Goal: Information Seeking & Learning: Learn about a topic

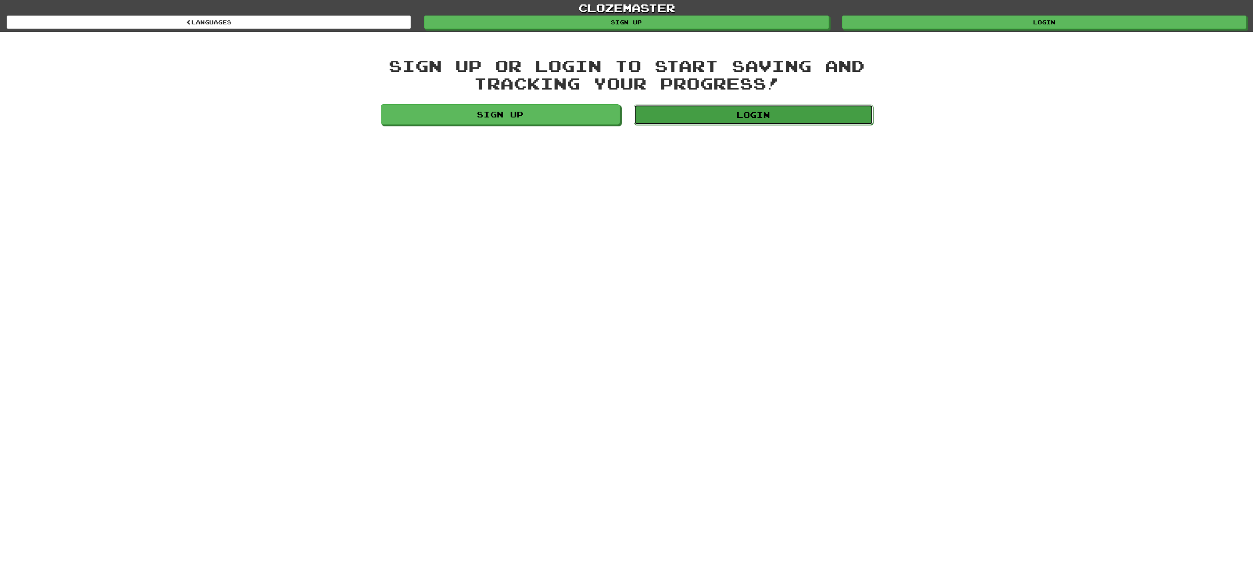
click at [779, 121] on link "Login" at bounding box center [753, 115] width 239 height 20
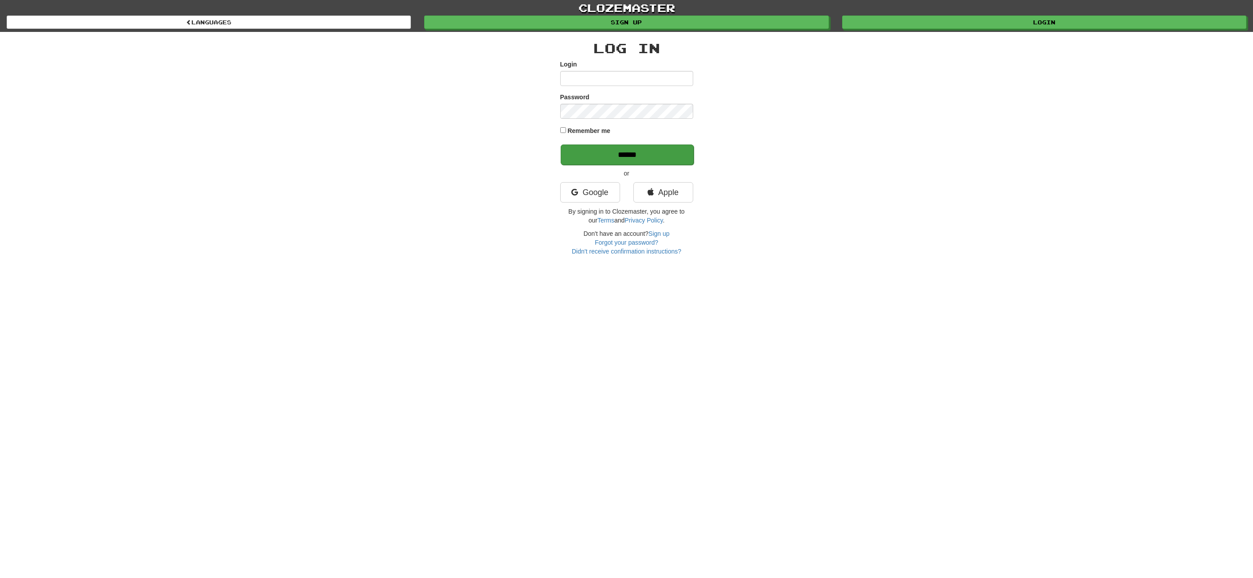
type input "**********"
click at [632, 150] on input "******" at bounding box center [627, 155] width 133 height 20
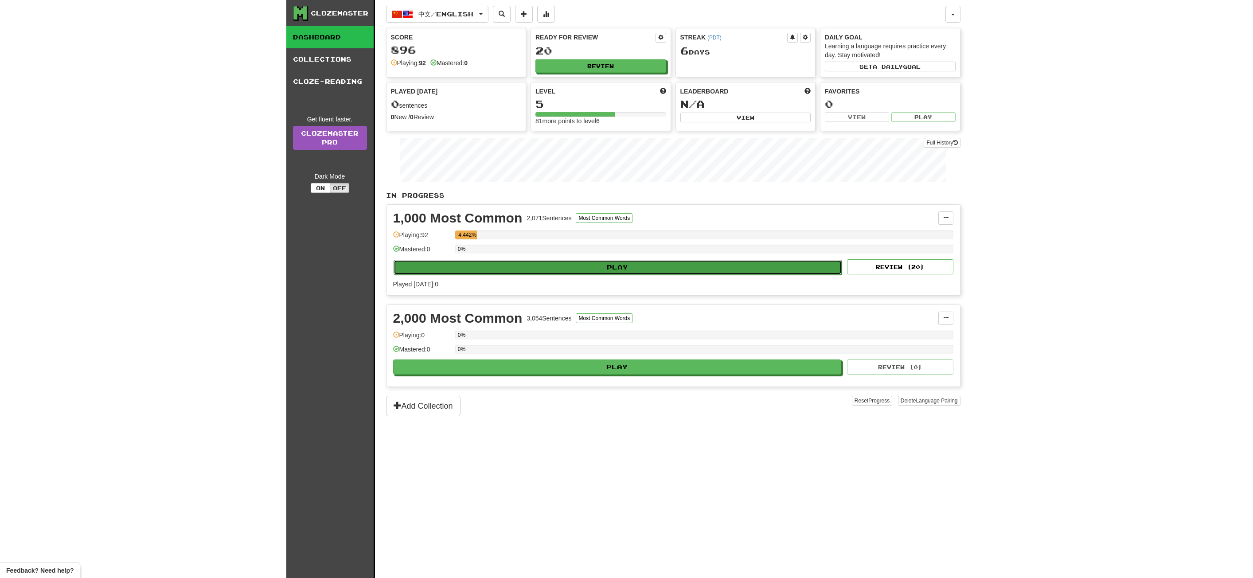
click at [484, 266] on button "Play" at bounding box center [618, 267] width 449 height 15
select select "**"
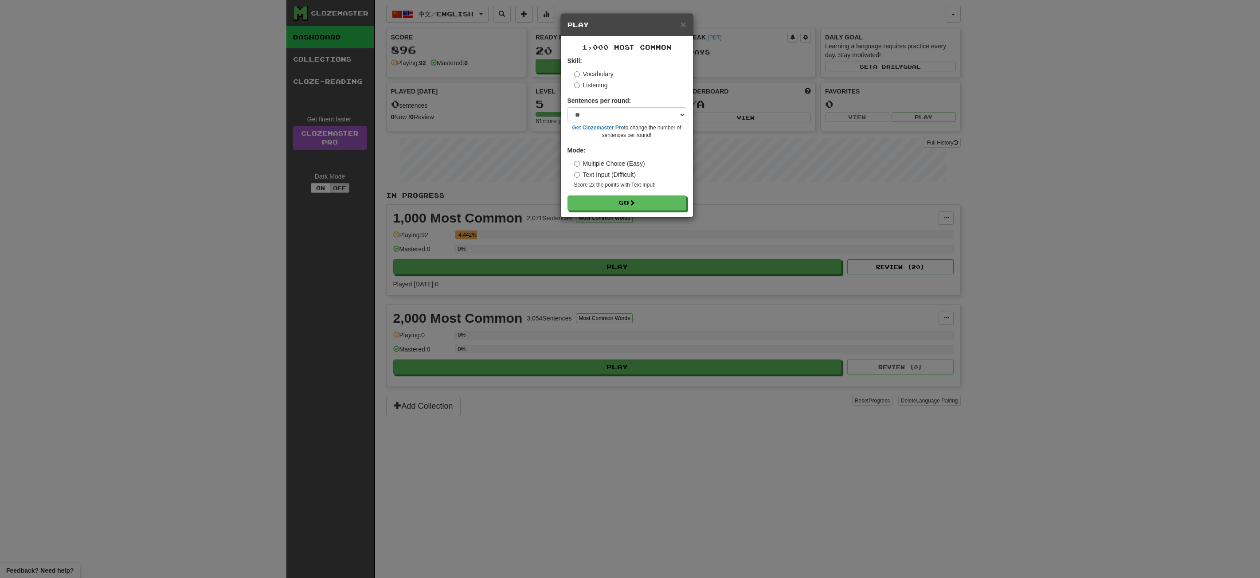
click at [633, 195] on form "Skill: Vocabulary Listening Sentences per round: * ** ** ** ** ** *** ******** …" at bounding box center [627, 133] width 119 height 154
click at [608, 207] on button "Go" at bounding box center [627, 203] width 119 height 15
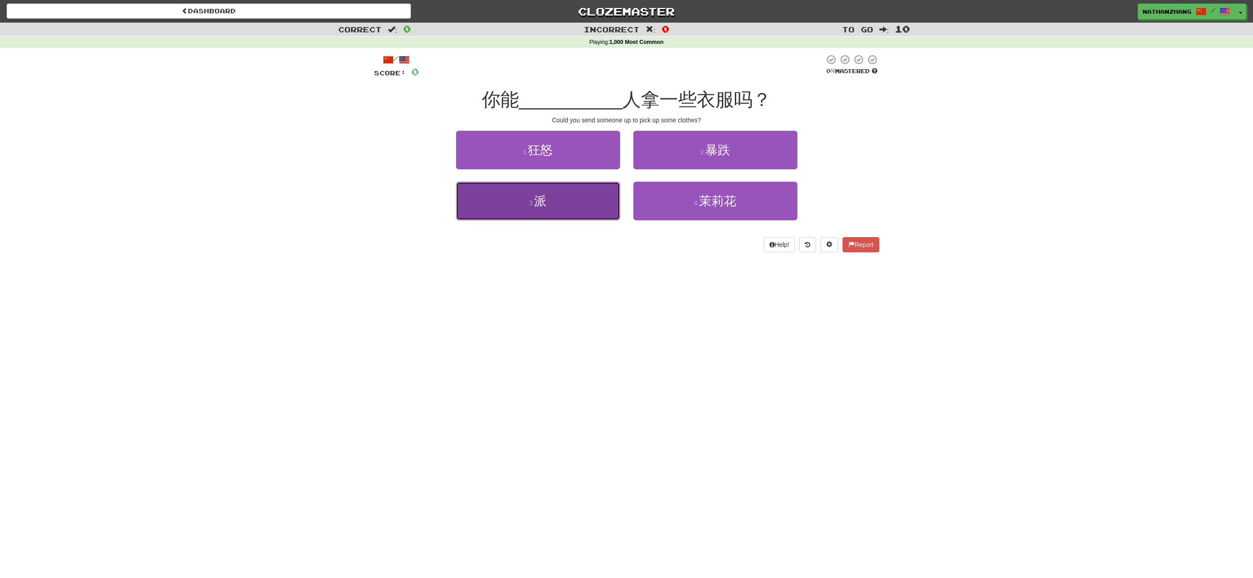
click at [595, 209] on button "3 . 派" at bounding box center [538, 201] width 164 height 39
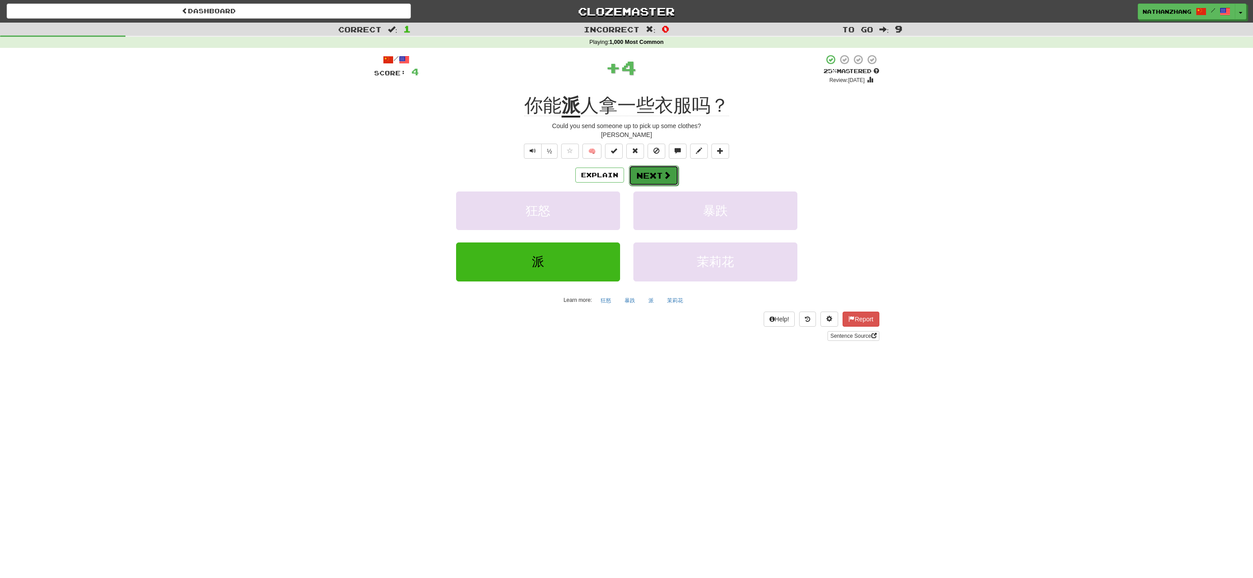
click at [663, 172] on span at bounding box center [667, 175] width 8 height 8
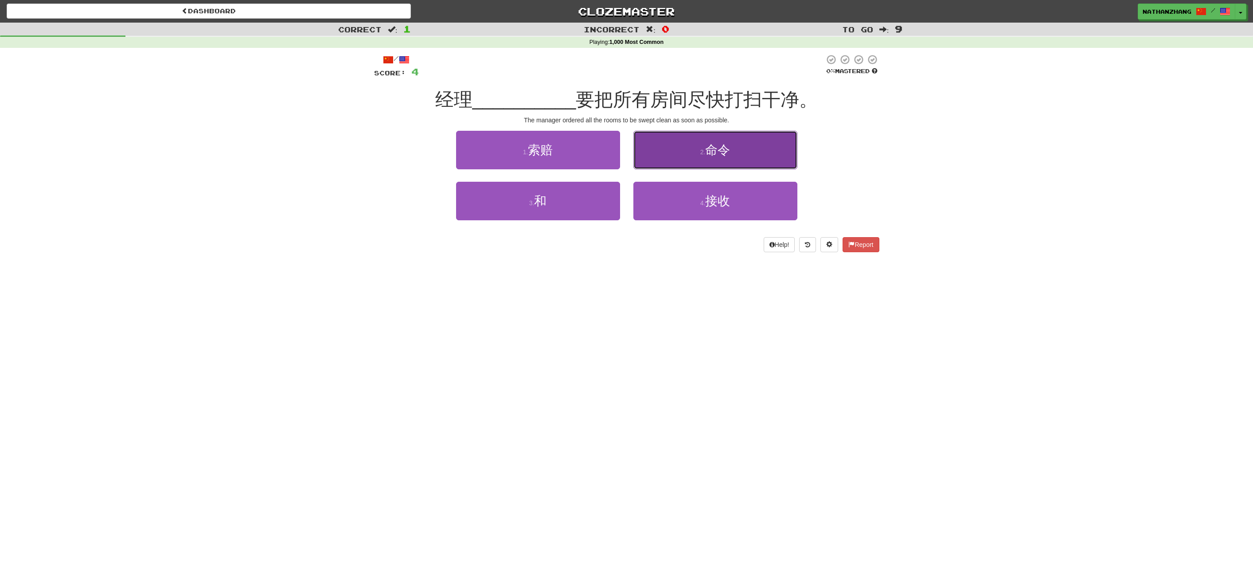
click at [707, 156] on span "命令" at bounding box center [717, 150] width 25 height 14
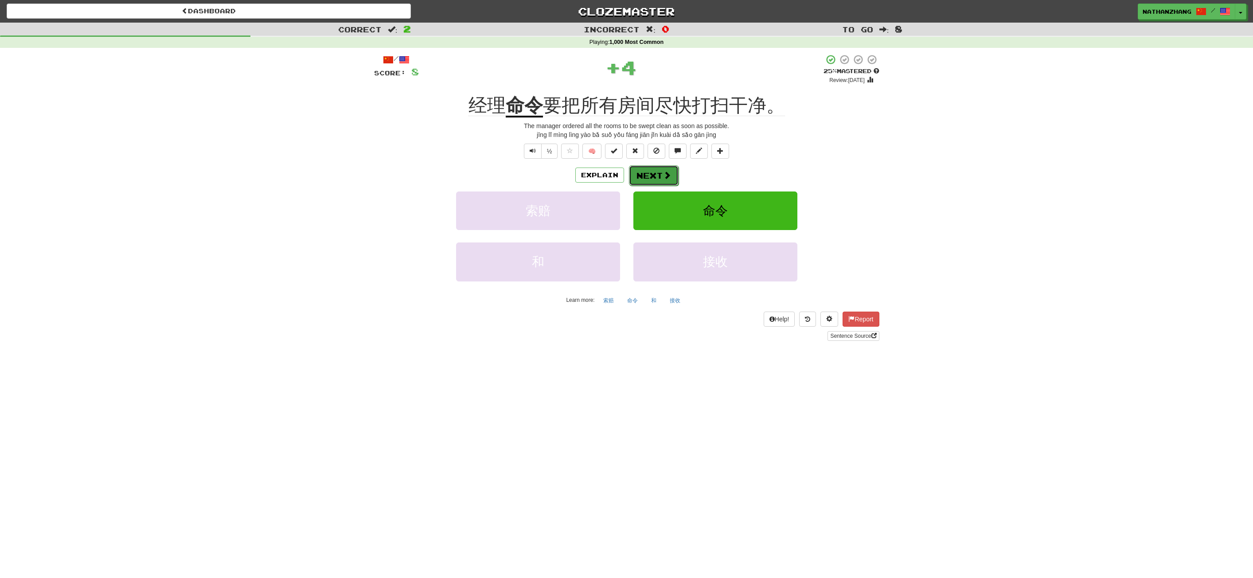
click at [650, 177] on button "Next" at bounding box center [654, 175] width 50 height 20
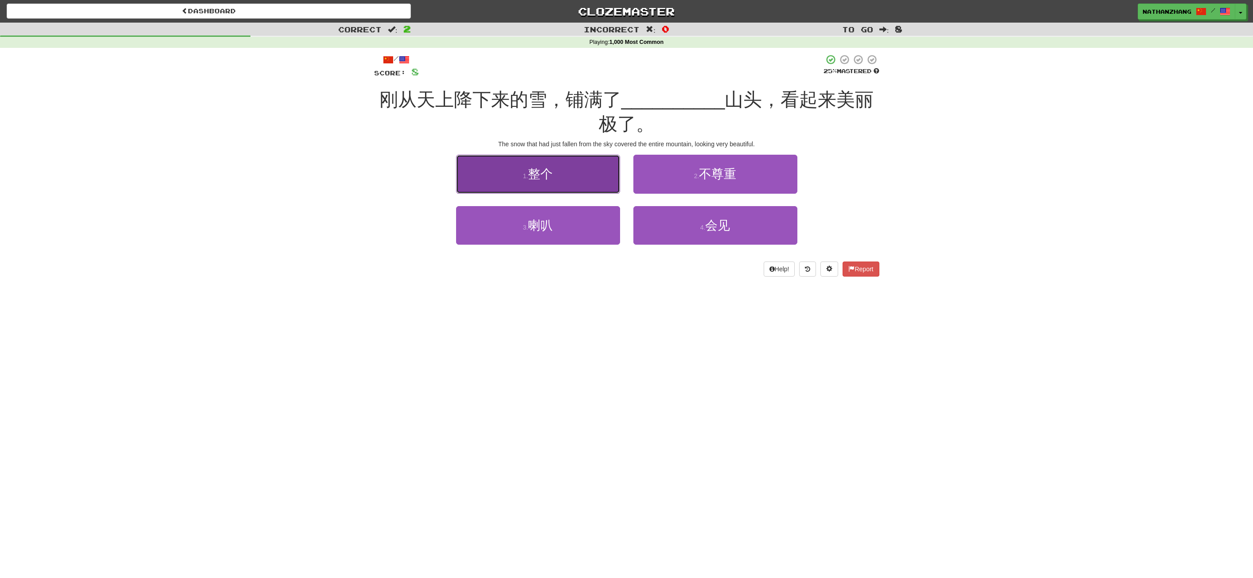
click at [585, 167] on button "1 . 整个" at bounding box center [538, 174] width 164 height 39
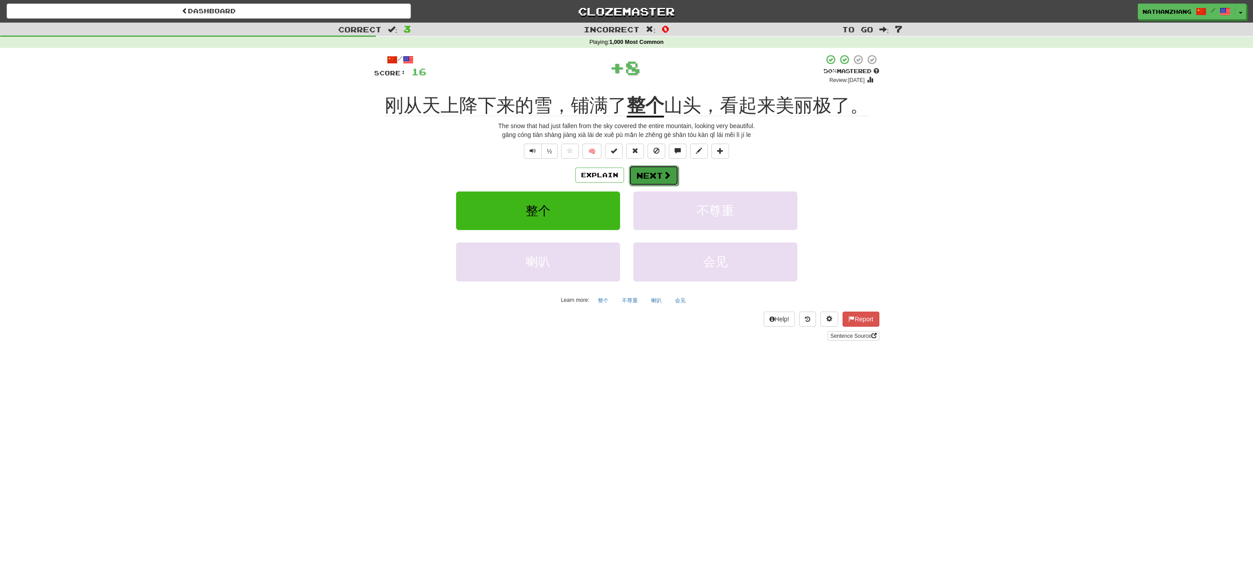
click at [654, 178] on button "Next" at bounding box center [654, 175] width 50 height 20
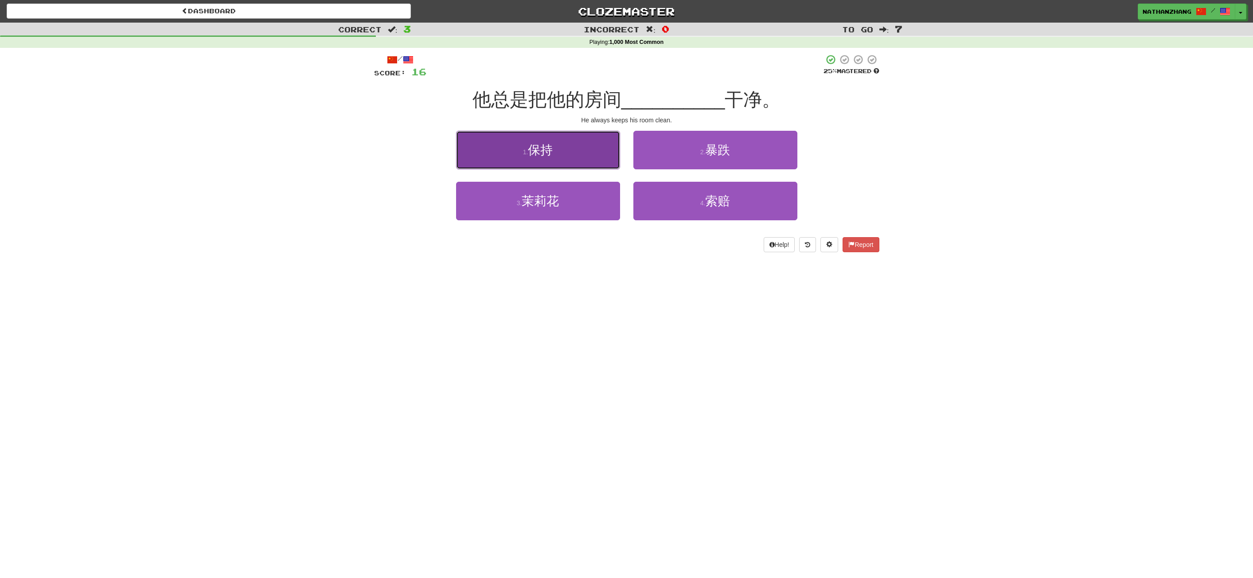
click at [563, 144] on button "1 . 保持" at bounding box center [538, 150] width 164 height 39
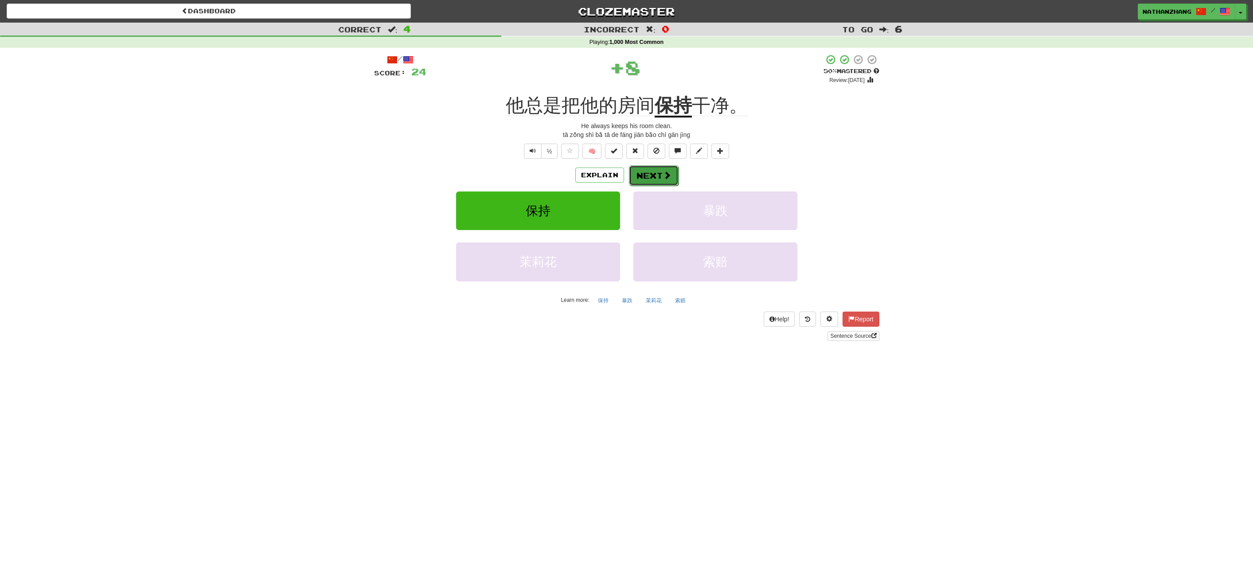
click at [665, 174] on span at bounding box center [667, 175] width 8 height 8
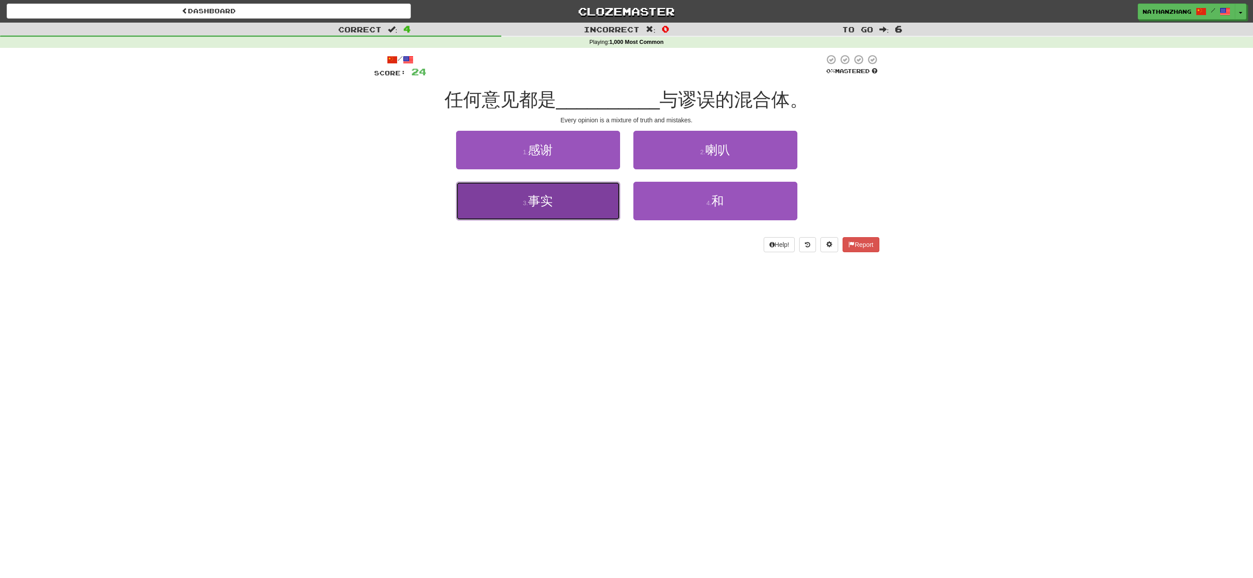
click at [611, 208] on button "3 . 事实" at bounding box center [538, 201] width 164 height 39
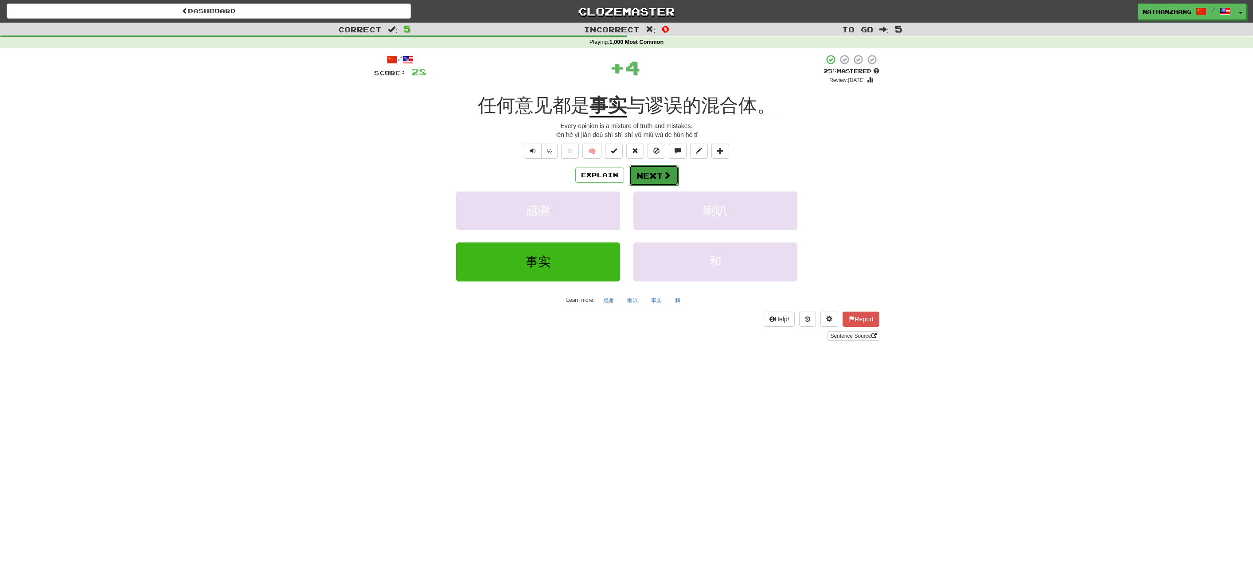
click at [666, 171] on span at bounding box center [667, 175] width 8 height 8
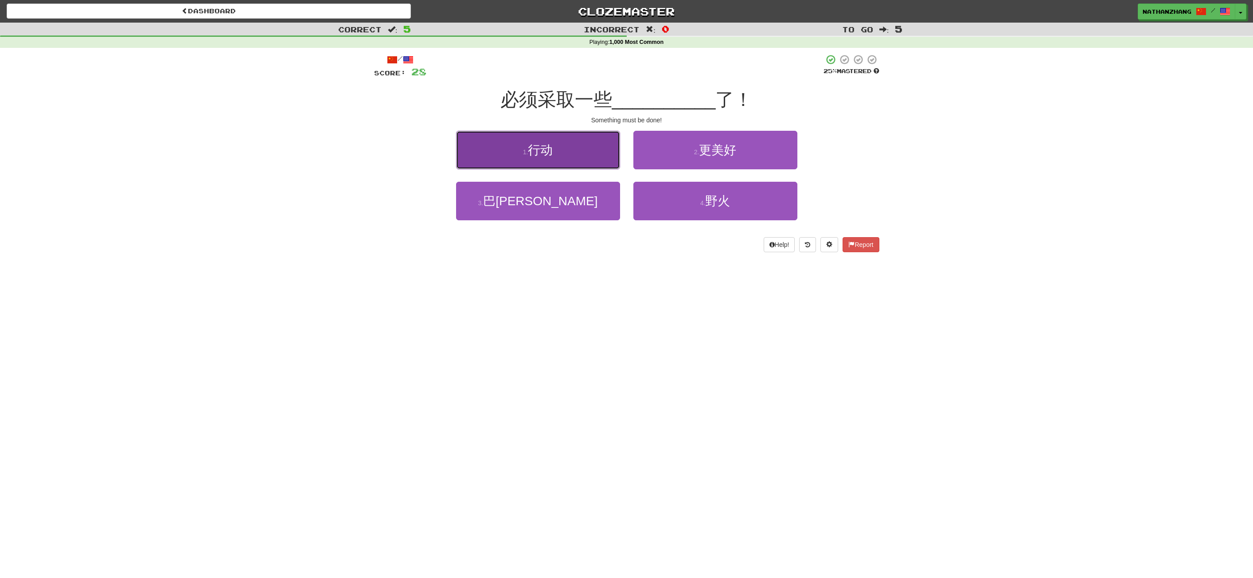
click at [600, 168] on button "1 . 行动" at bounding box center [538, 150] width 164 height 39
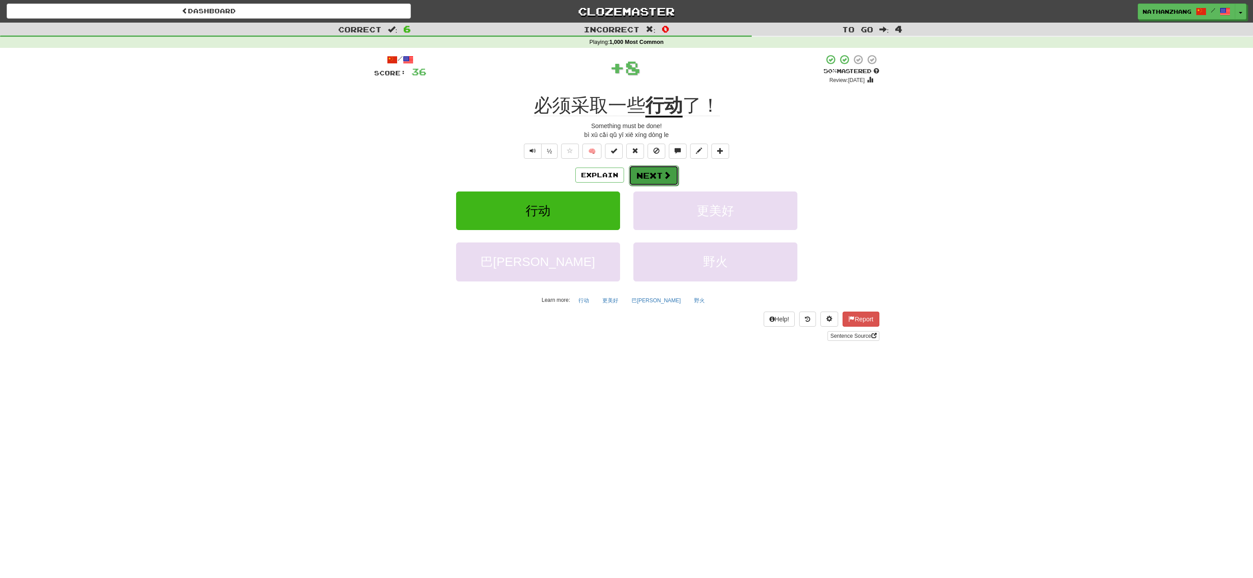
click at [651, 170] on button "Next" at bounding box center [654, 175] width 50 height 20
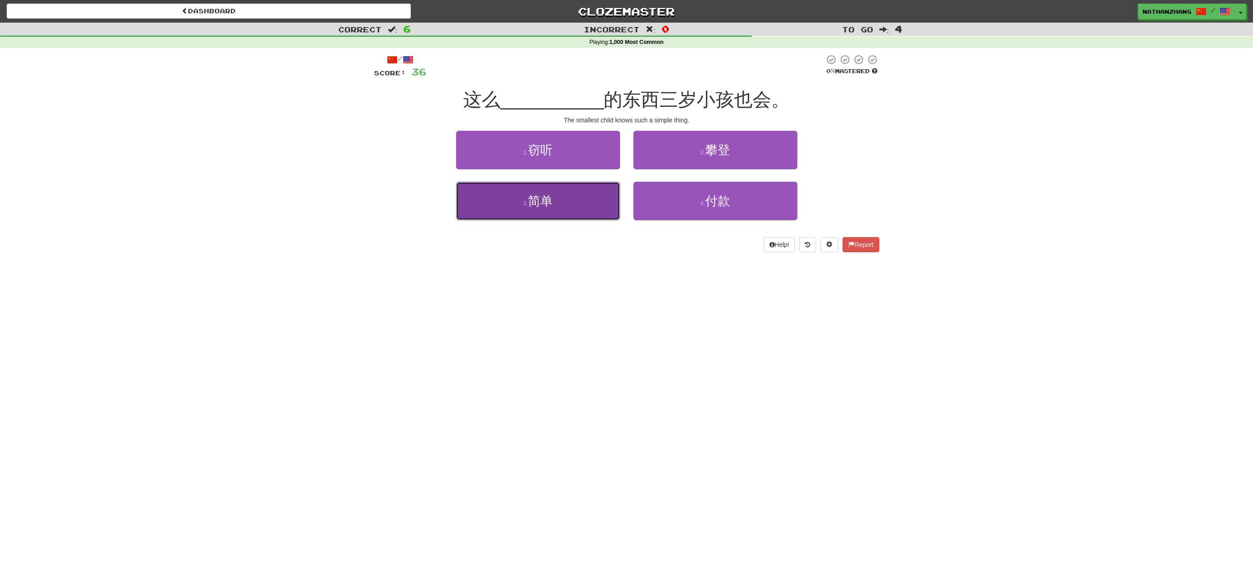
click at [595, 212] on button "3 . 简单" at bounding box center [538, 201] width 164 height 39
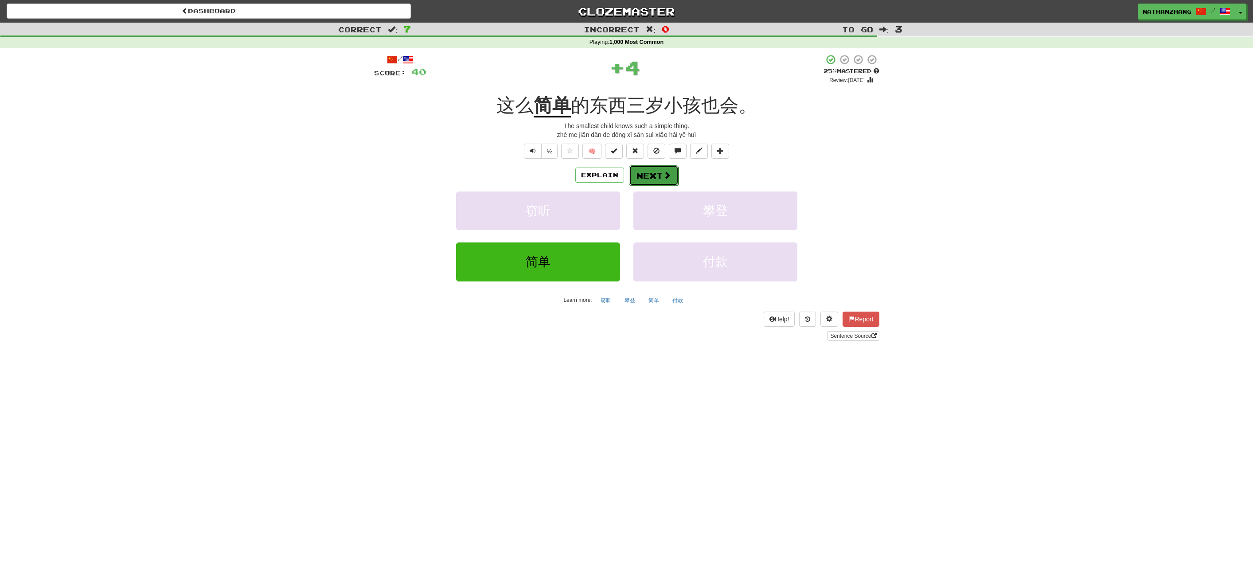
click at [654, 168] on button "Next" at bounding box center [654, 175] width 50 height 20
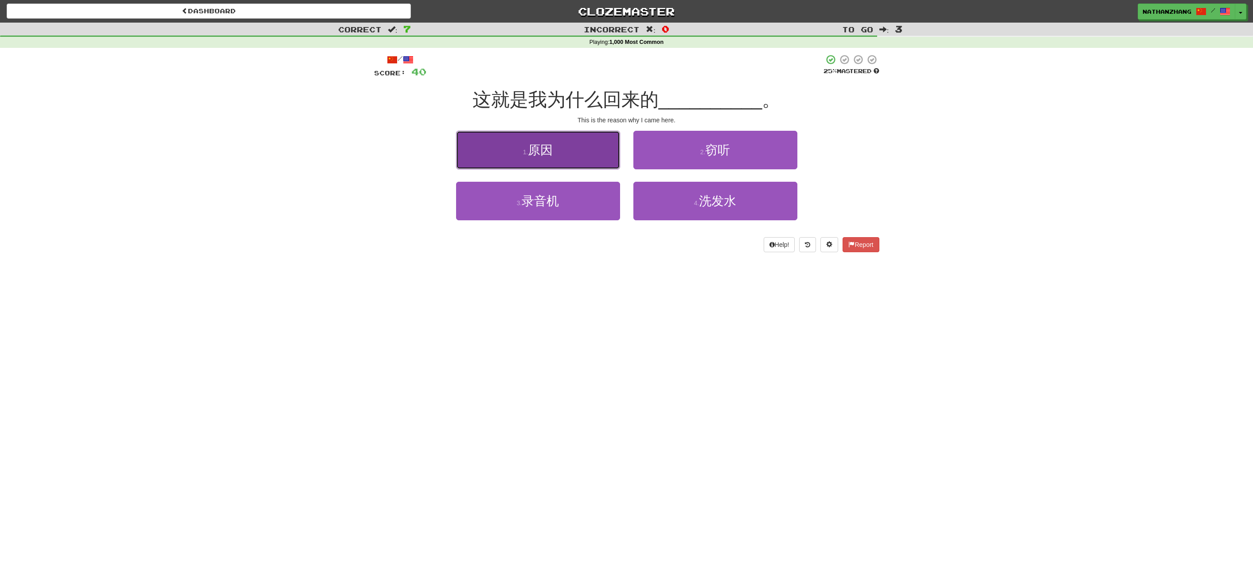
click at [611, 152] on button "1 . 原因" at bounding box center [538, 150] width 164 height 39
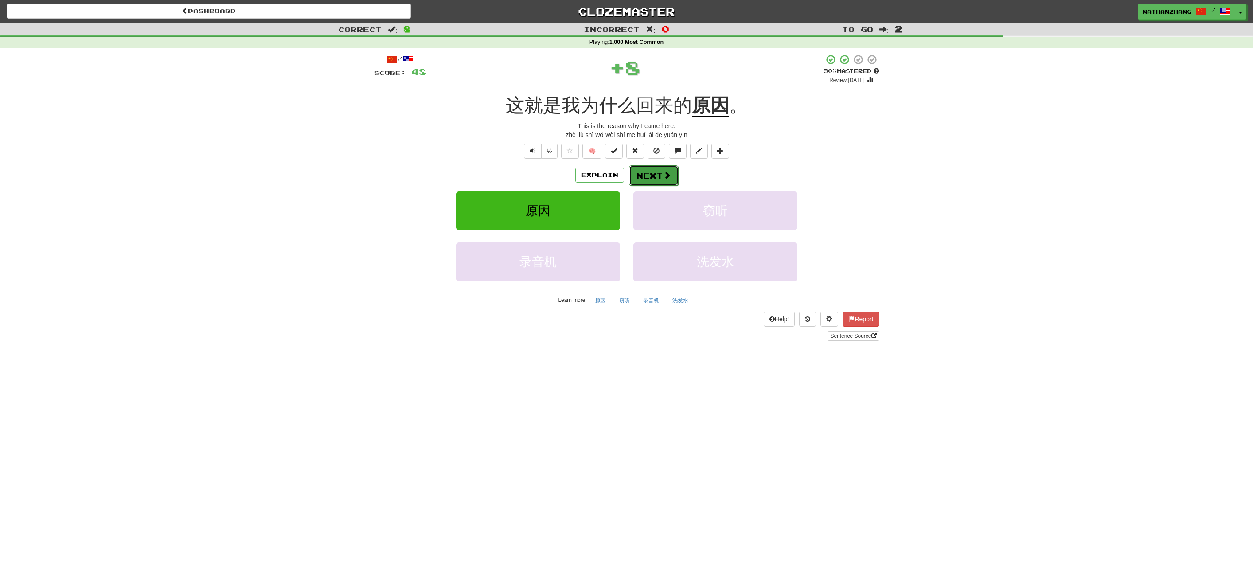
click at [652, 169] on button "Next" at bounding box center [654, 175] width 50 height 20
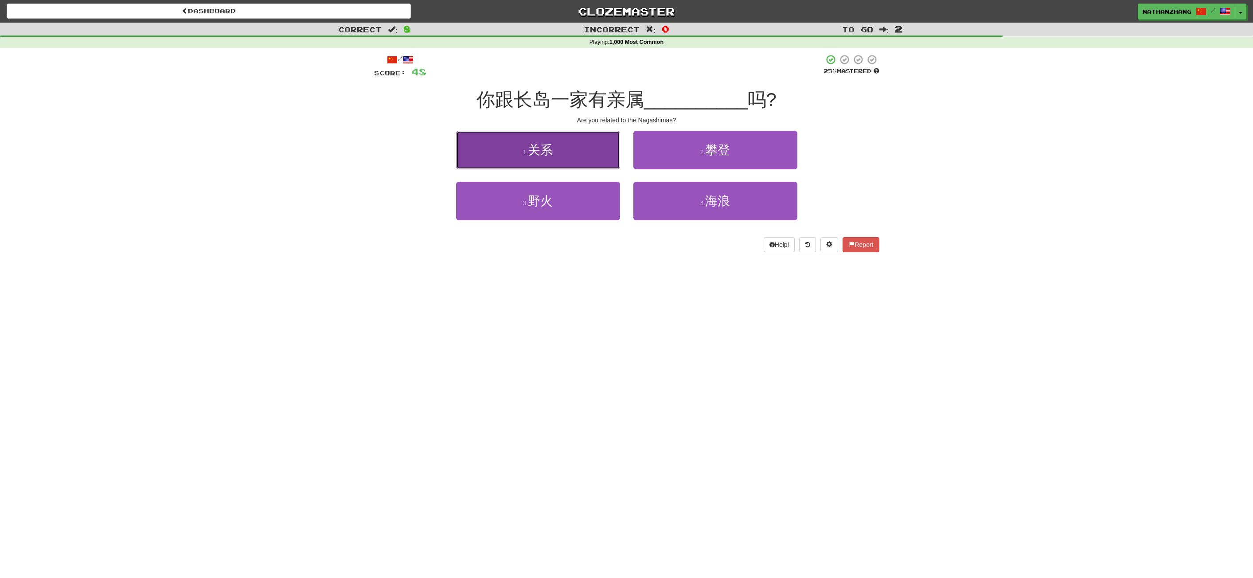
click at [592, 151] on button "1 . 关系" at bounding box center [538, 150] width 164 height 39
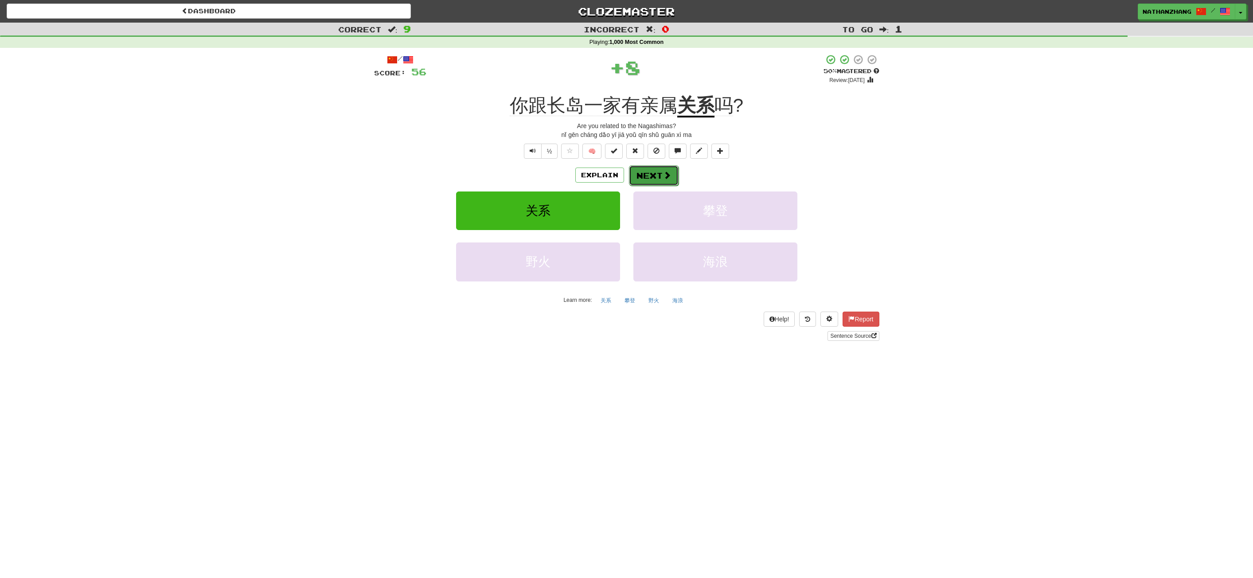
click at [662, 166] on button "Next" at bounding box center [654, 175] width 50 height 20
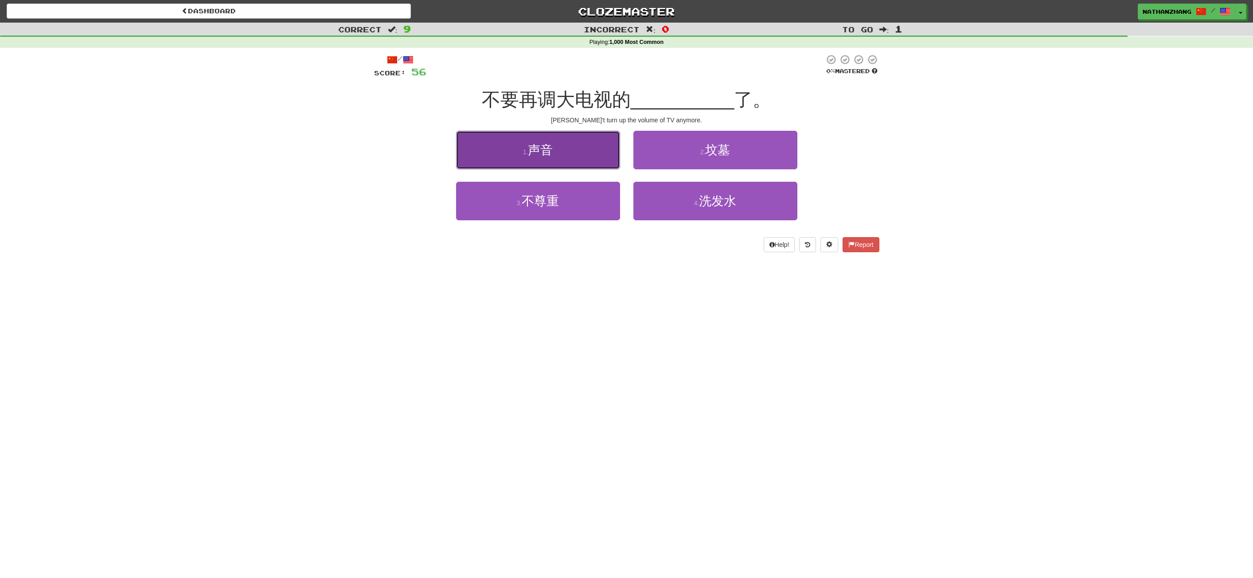
click at [562, 149] on button "1 . 声音" at bounding box center [538, 150] width 164 height 39
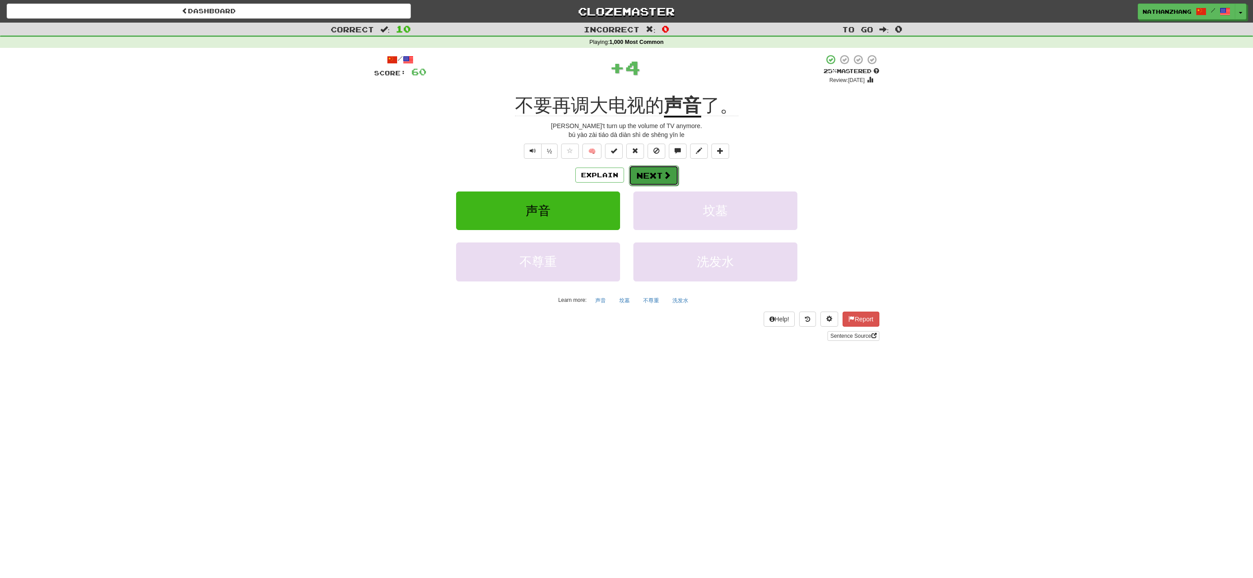
click at [663, 176] on span at bounding box center [667, 175] width 8 height 8
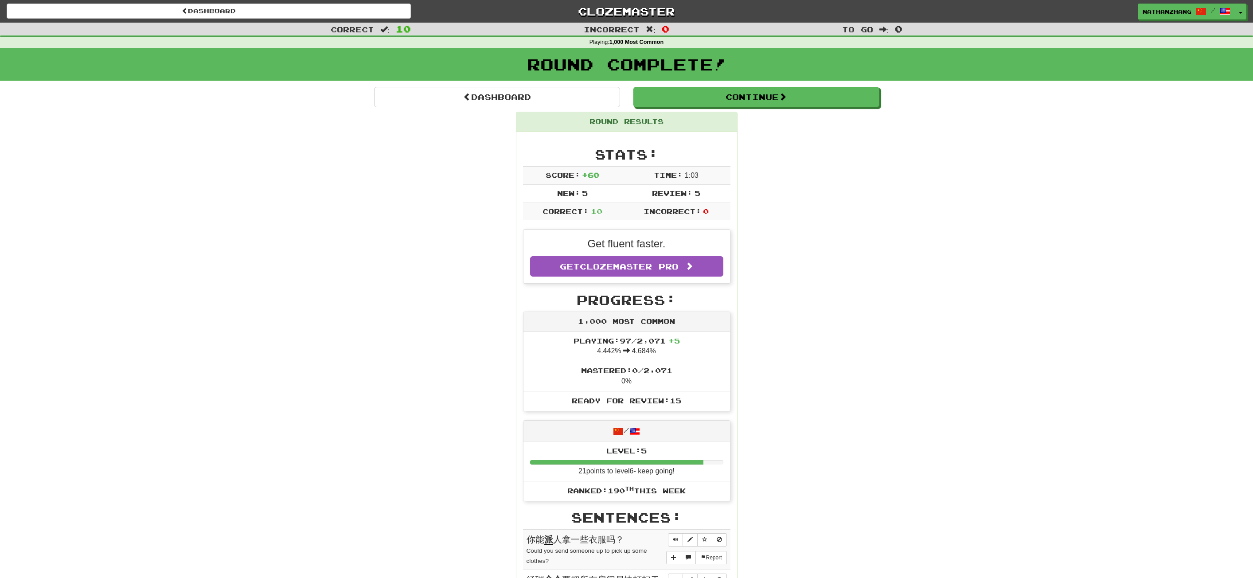
click at [723, 109] on div "Dashboard Continue Round Results Stats: Score: + 60 Time: 1 : 0 3 New: 5 Review…" at bounding box center [626, 537] width 505 height 900
click at [724, 100] on button "Continue" at bounding box center [757, 97] width 246 height 20
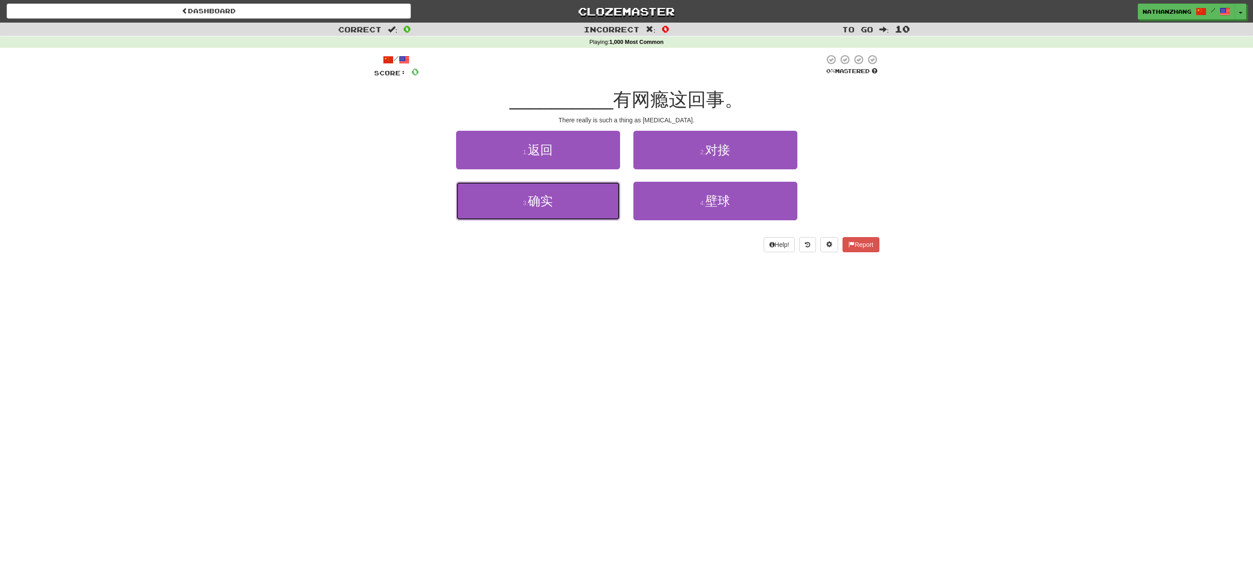
drag, startPoint x: 596, startPoint y: 206, endPoint x: 636, endPoint y: 188, distance: 43.8
click at [596, 206] on button "3 . 确实" at bounding box center [538, 201] width 164 height 39
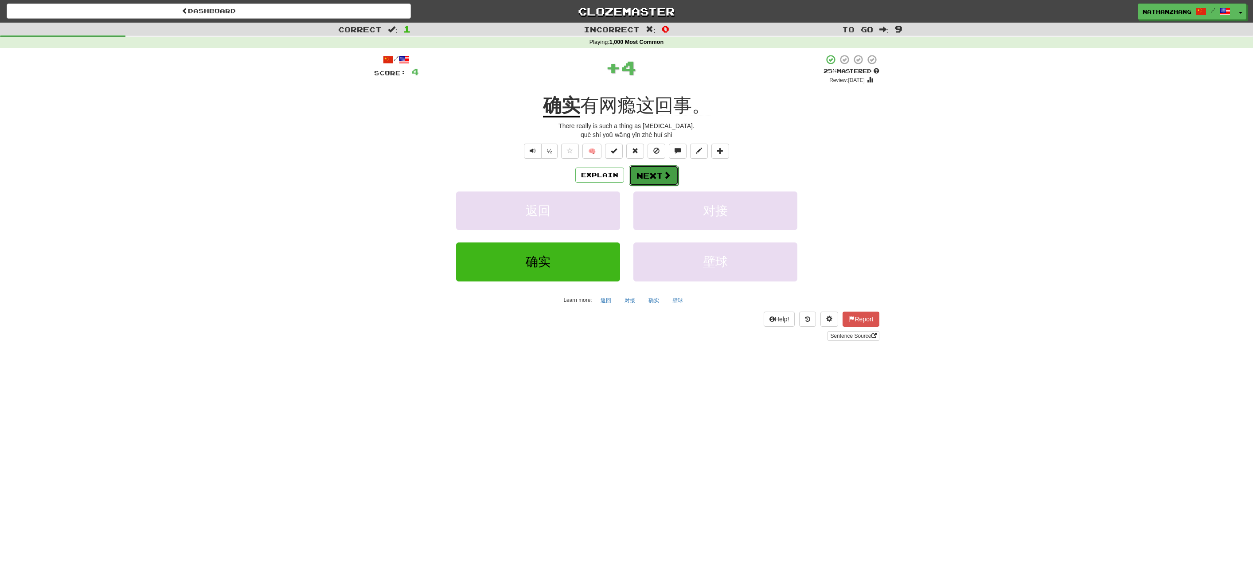
click at [658, 176] on button "Next" at bounding box center [654, 175] width 50 height 20
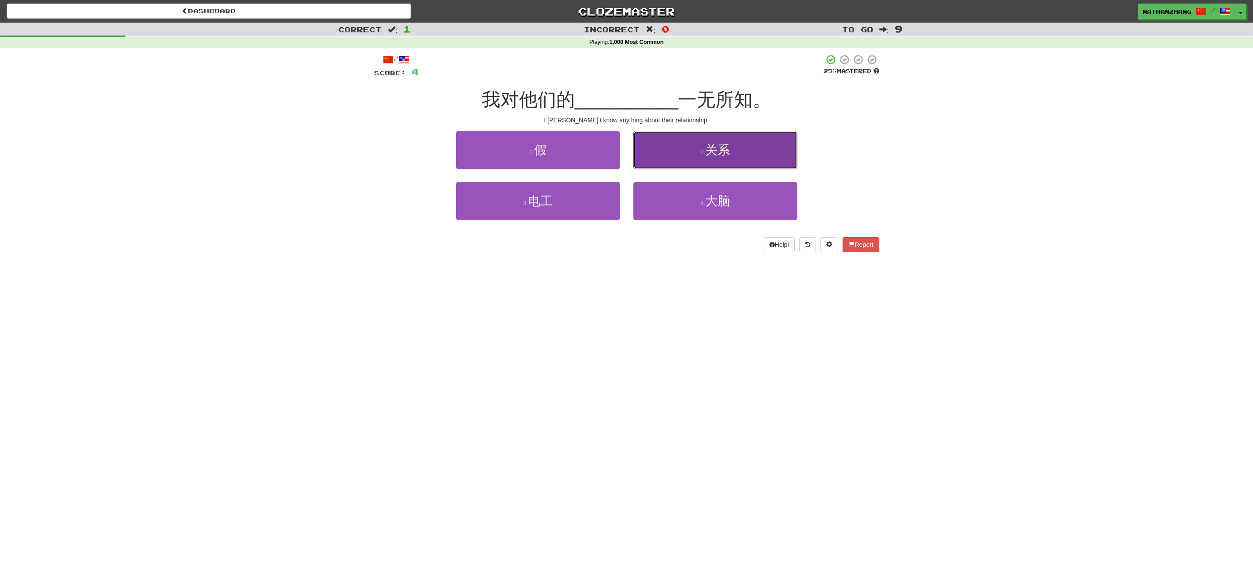
click at [683, 148] on button "2 . 关系" at bounding box center [716, 150] width 164 height 39
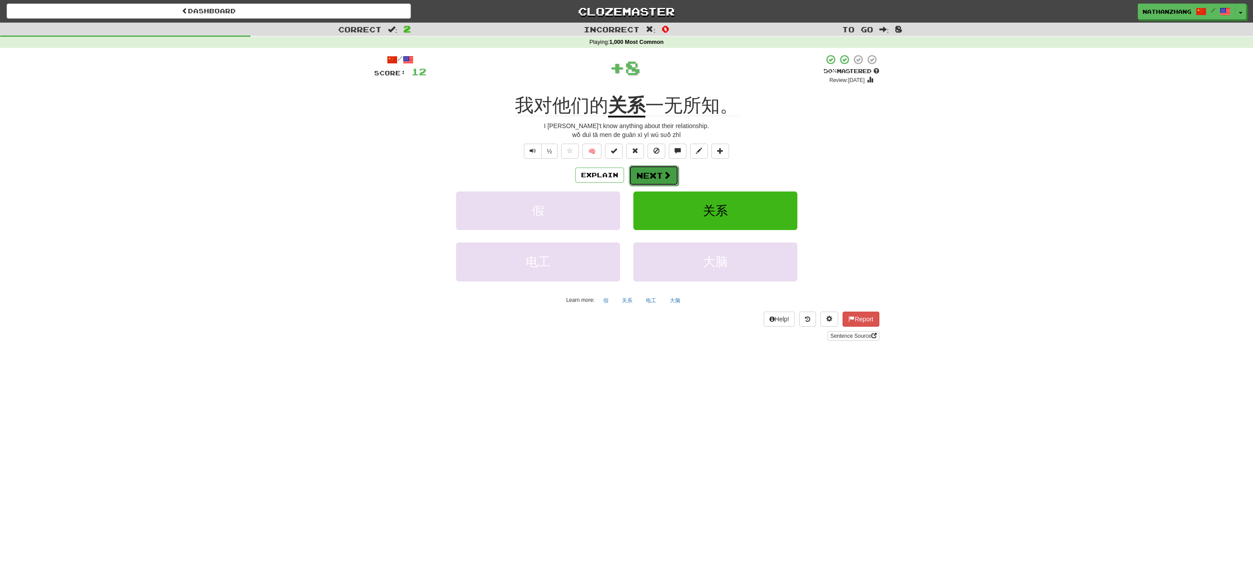
click at [658, 171] on button "Next" at bounding box center [654, 175] width 50 height 20
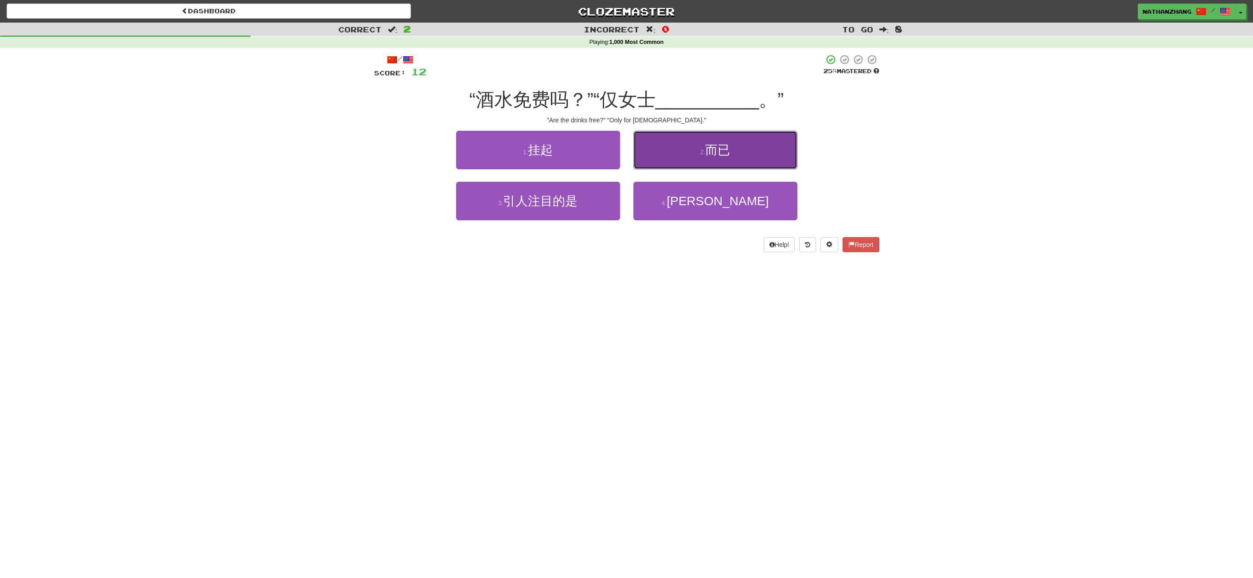
click at [679, 166] on button "2 . 而已" at bounding box center [716, 150] width 164 height 39
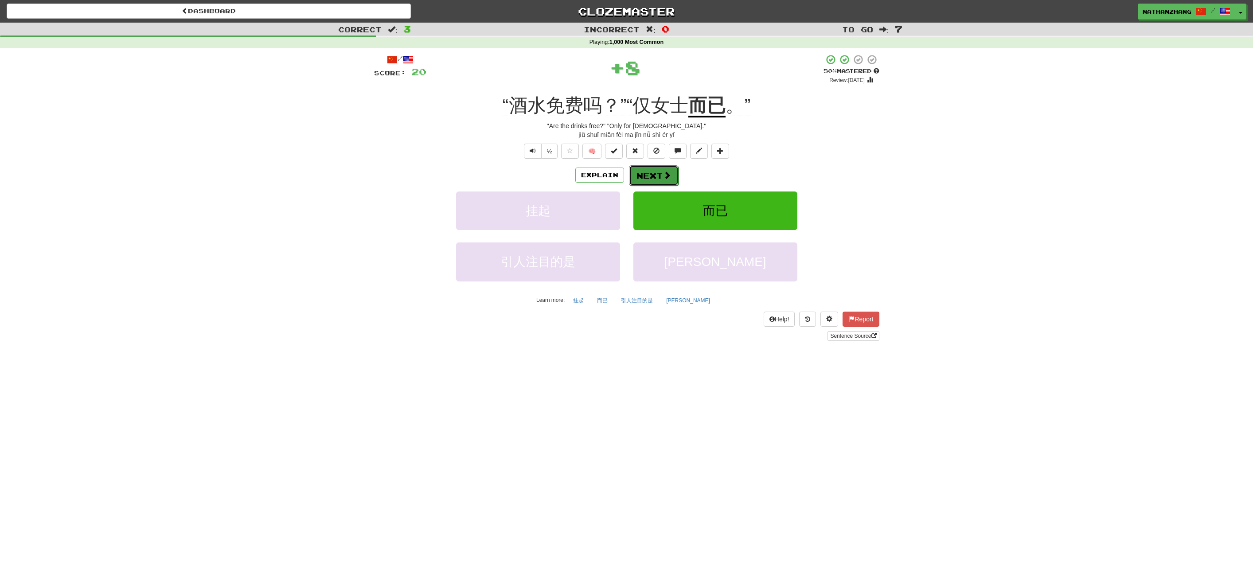
click at [666, 168] on button "Next" at bounding box center [654, 175] width 50 height 20
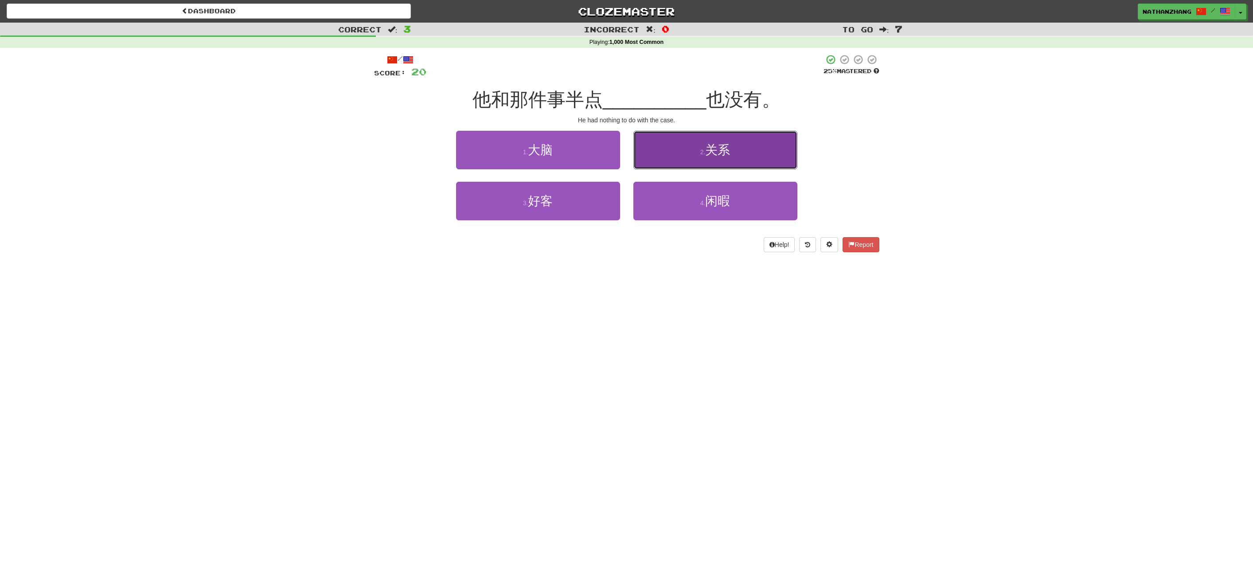
click at [697, 158] on button "2 . 关系" at bounding box center [716, 150] width 164 height 39
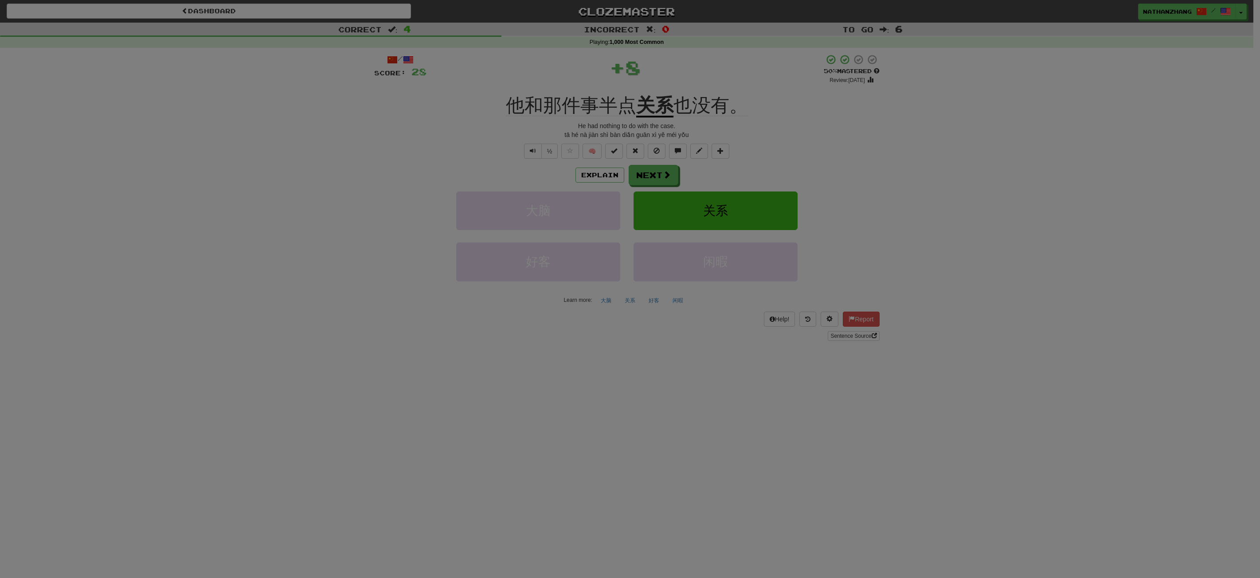
click at [667, 172] on body "Dashboard Clozemaster [GEOGRAPHIC_DATA] / Toggle Dropdown Dashboard Leaderboard…" at bounding box center [630, 446] width 1260 height 893
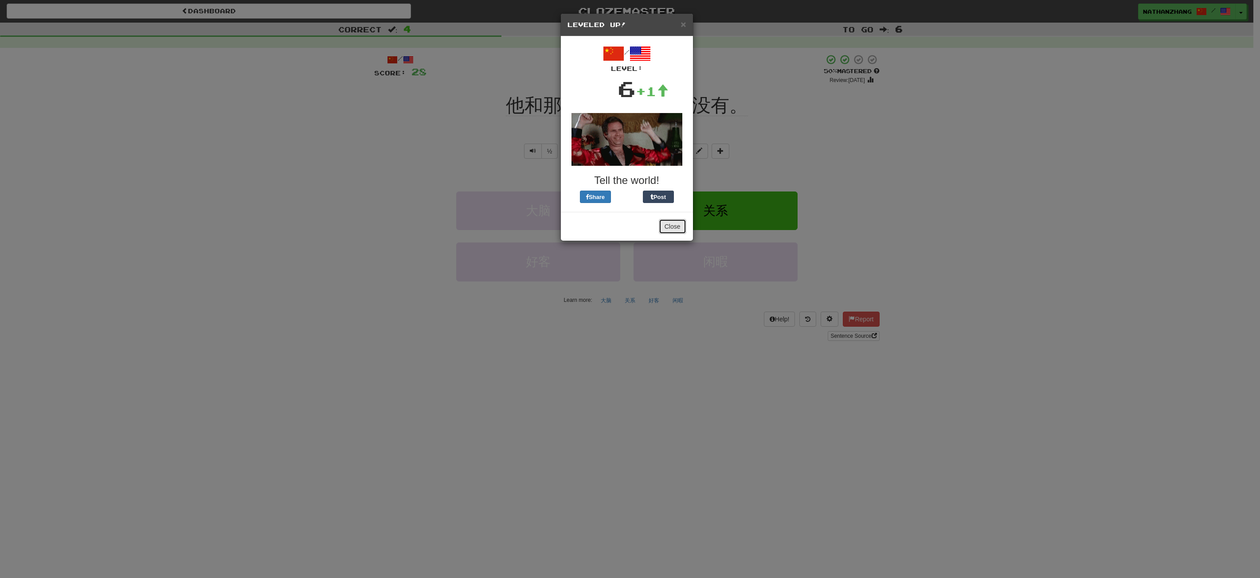
click at [664, 230] on button "Close" at bounding box center [672, 226] width 27 height 15
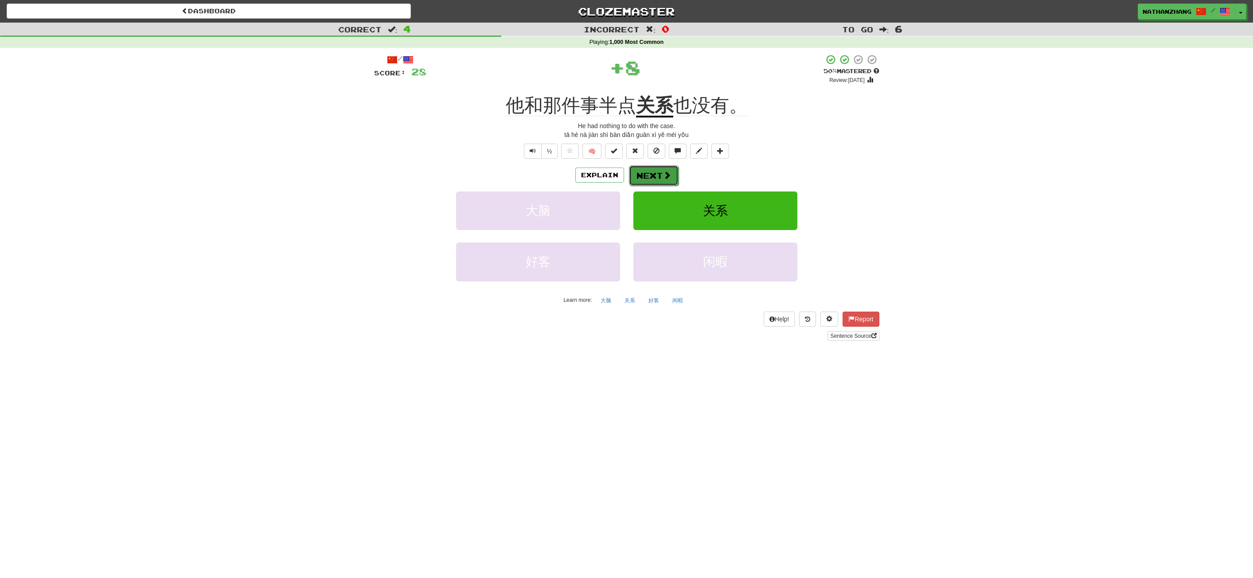
click at [658, 176] on button "Next" at bounding box center [654, 175] width 50 height 20
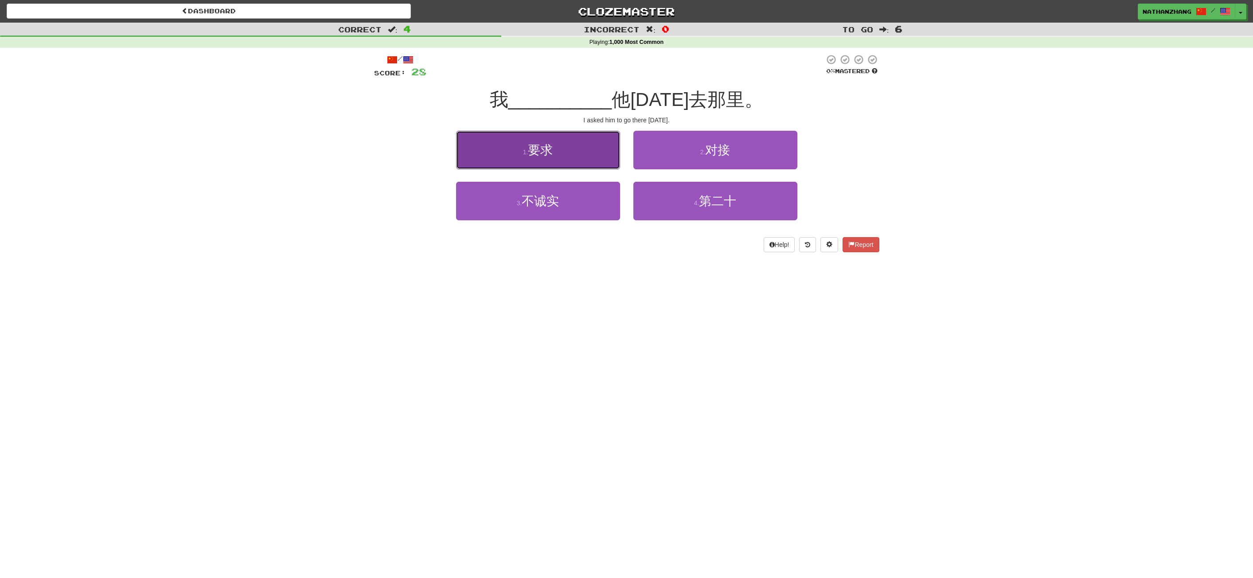
click at [588, 156] on button "1 . 要求" at bounding box center [538, 150] width 164 height 39
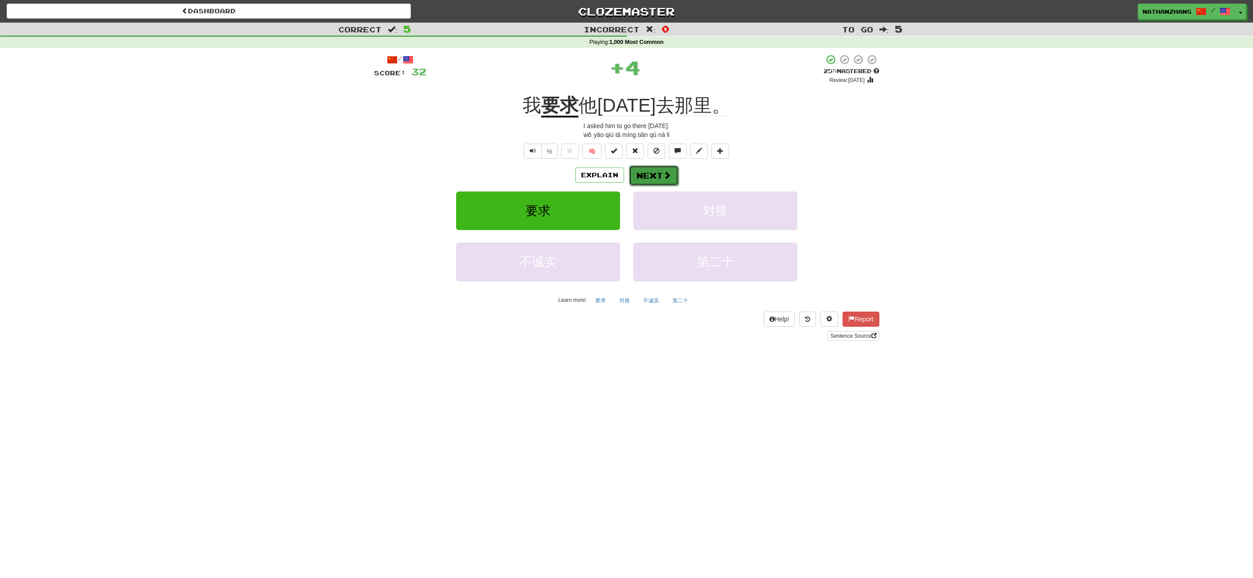
click at [652, 175] on button "Next" at bounding box center [654, 175] width 50 height 20
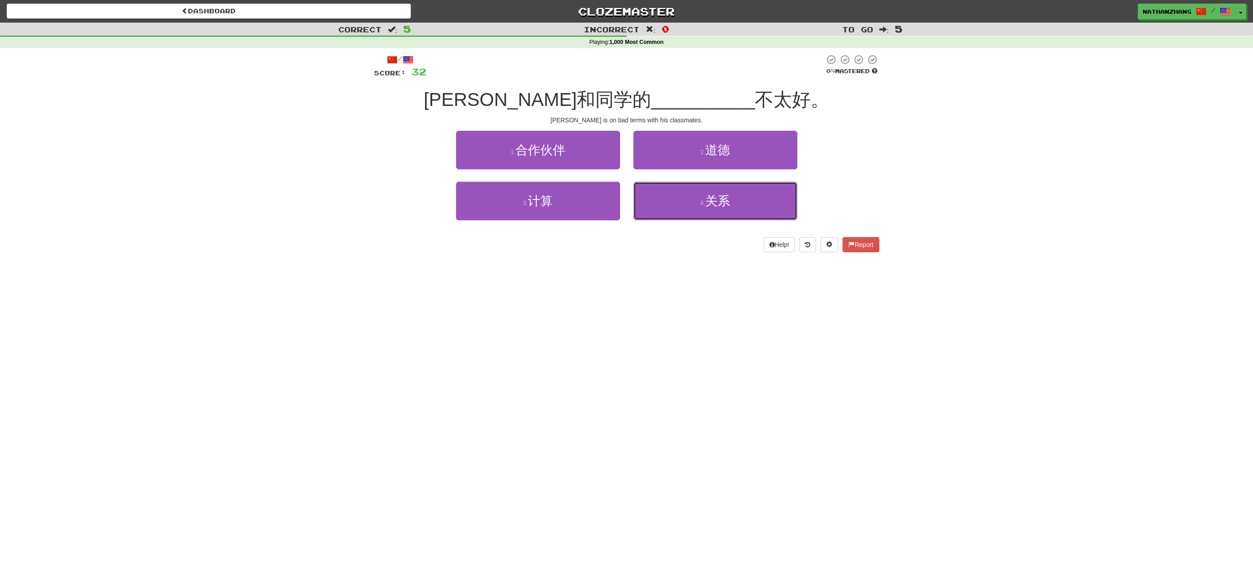
click at [667, 189] on button "4 . 关系" at bounding box center [716, 201] width 164 height 39
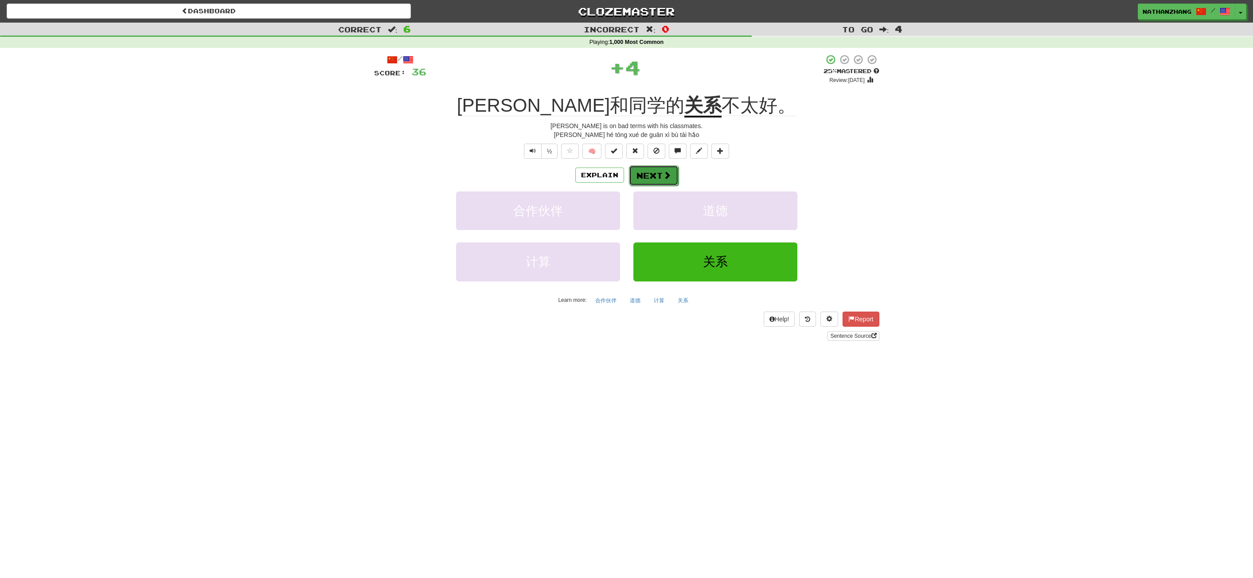
click at [658, 174] on button "Next" at bounding box center [654, 175] width 50 height 20
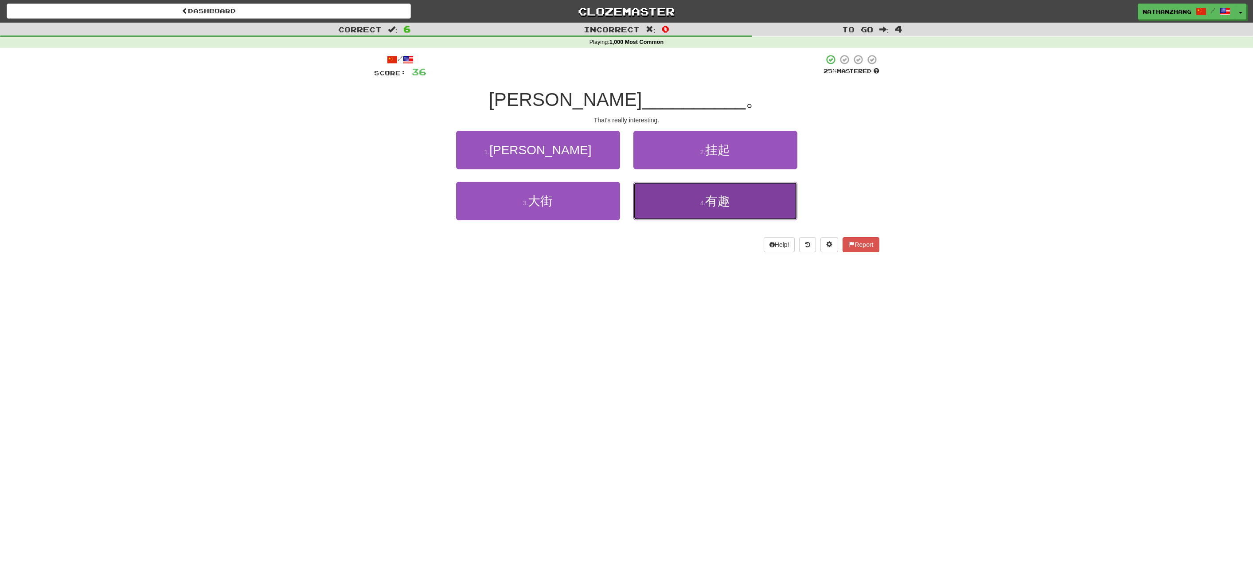
click at [705, 204] on small "4 ." at bounding box center [703, 203] width 5 height 7
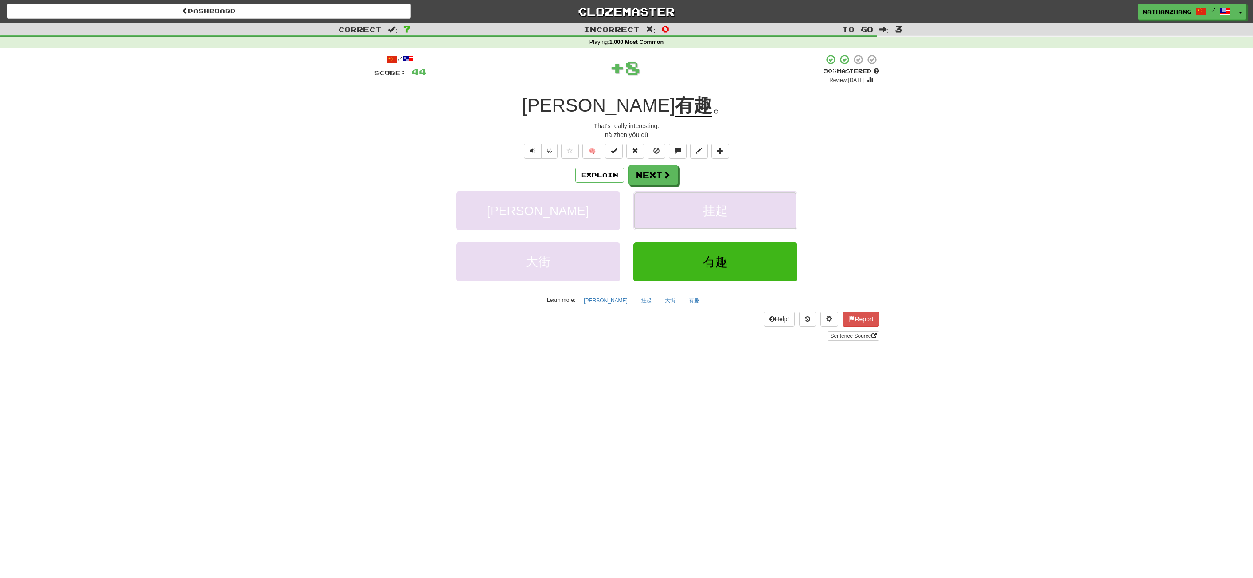
click at [705, 204] on span "挂起" at bounding box center [715, 211] width 25 height 14
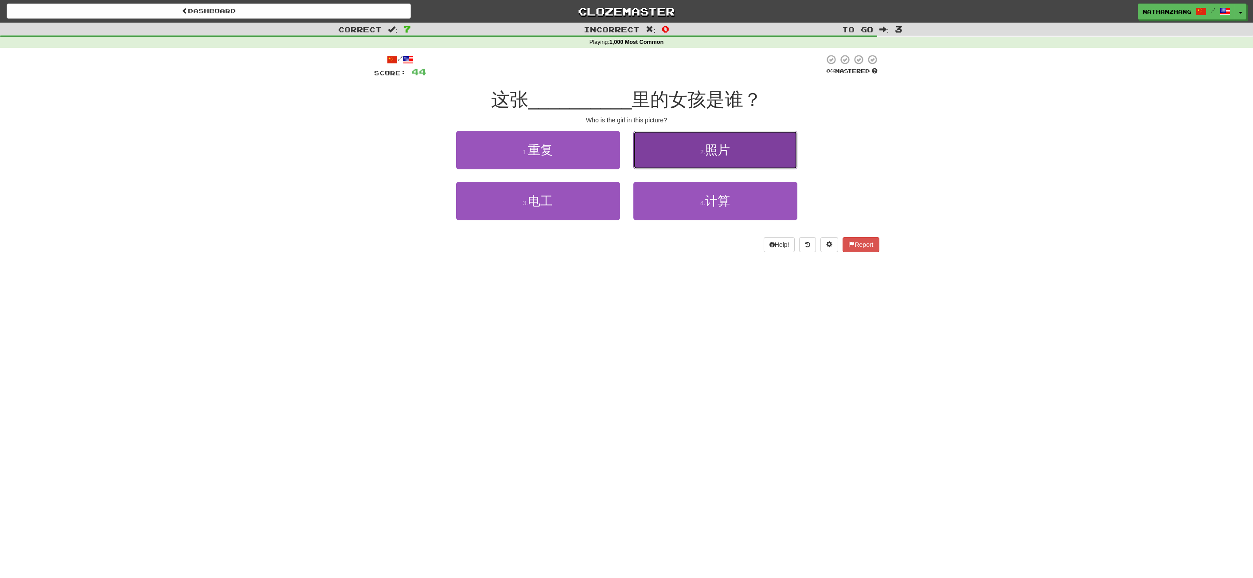
drag, startPoint x: 704, startPoint y: 149, endPoint x: 696, endPoint y: 155, distance: 10.1
click at [696, 155] on button "2 . 照片" at bounding box center [716, 150] width 164 height 39
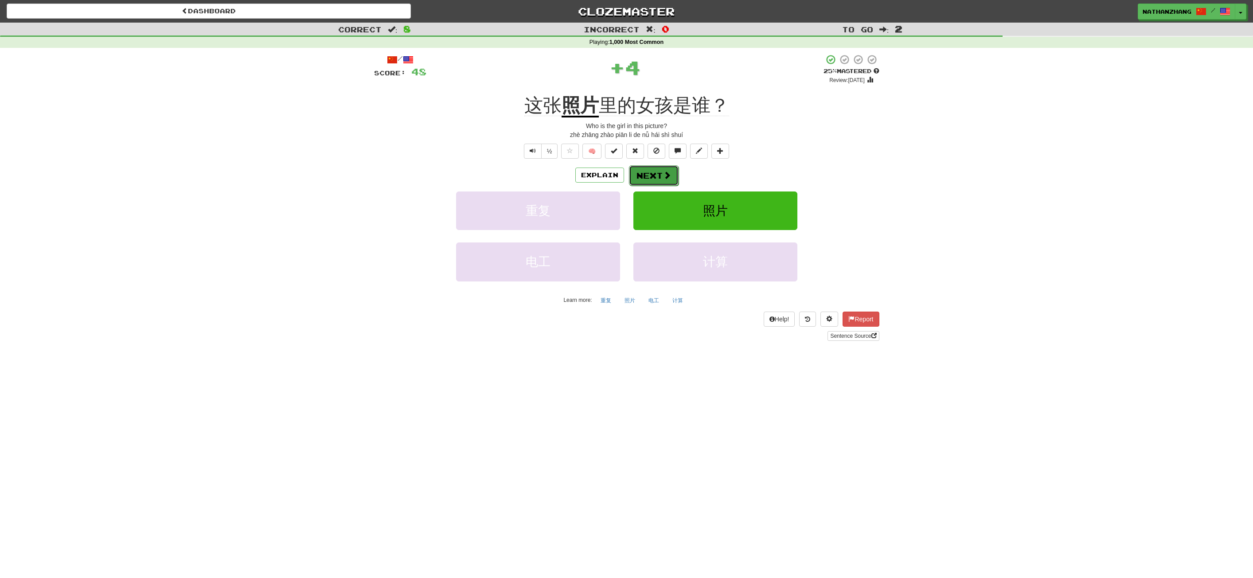
click at [659, 167] on button "Next" at bounding box center [654, 175] width 50 height 20
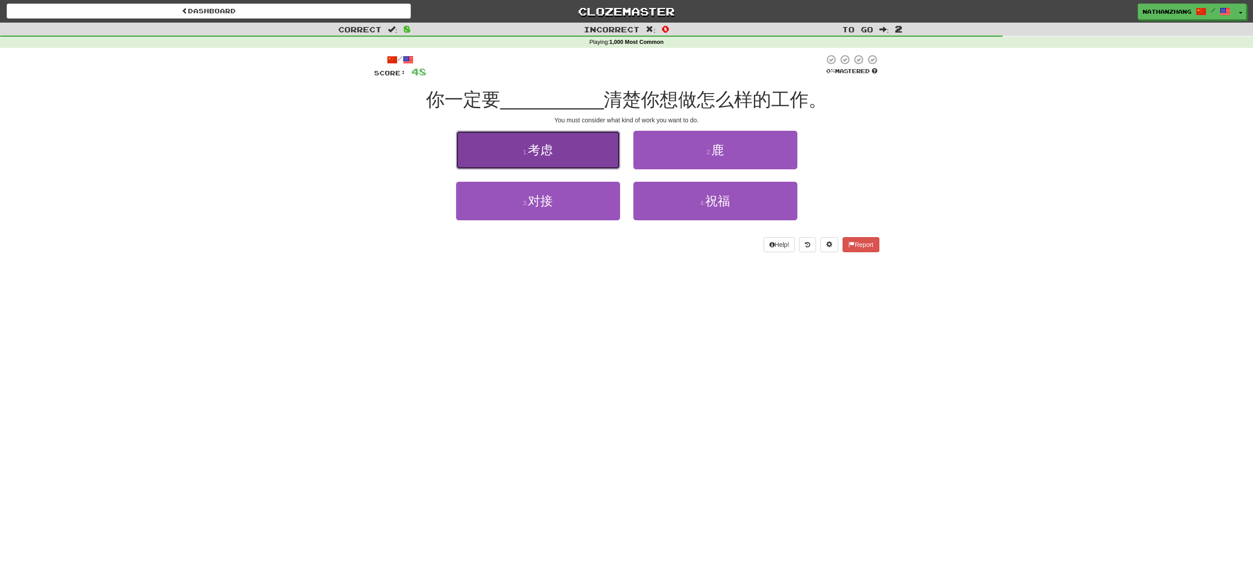
drag, startPoint x: 601, startPoint y: 156, endPoint x: 625, endPoint y: 157, distance: 23.9
click at [601, 156] on button "1 . 考虑" at bounding box center [538, 150] width 164 height 39
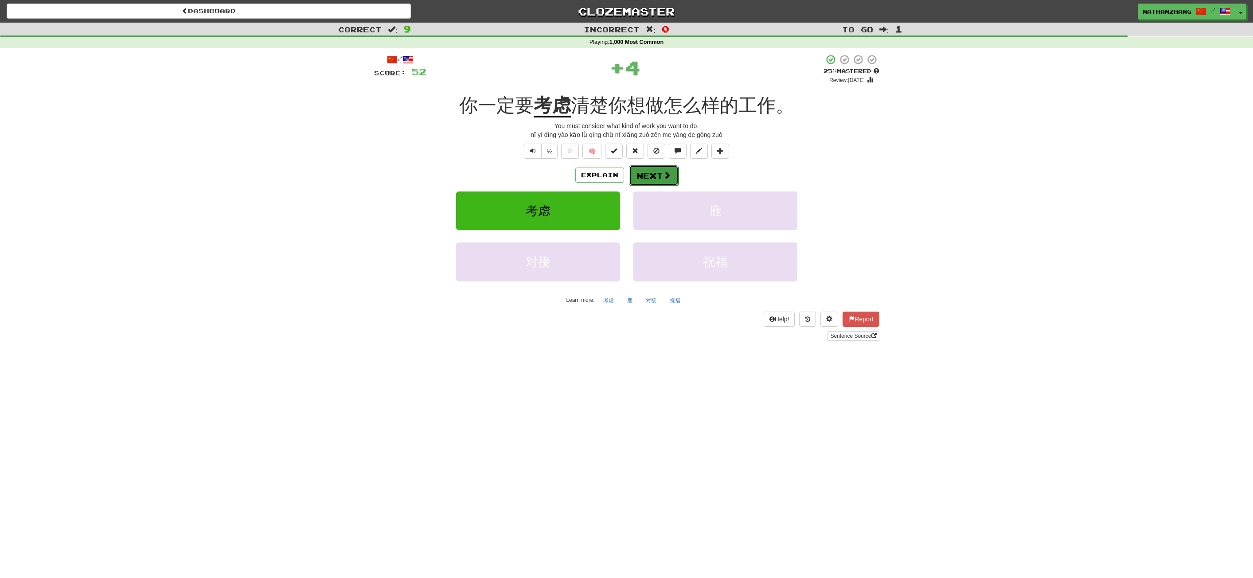
click at [666, 175] on span at bounding box center [667, 175] width 8 height 8
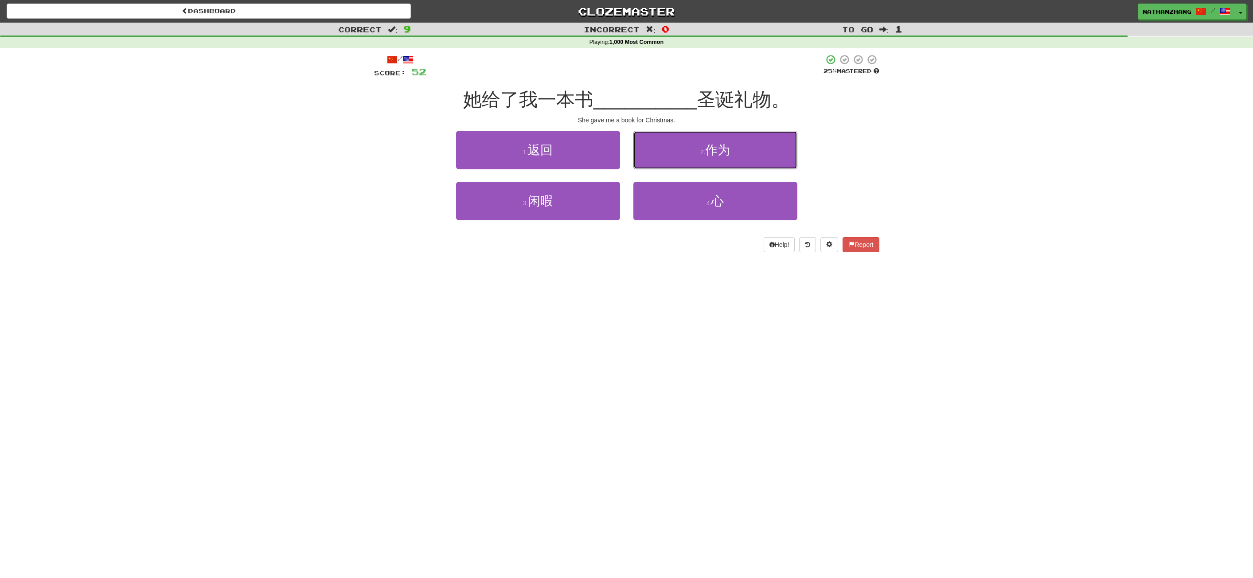
drag, startPoint x: 689, startPoint y: 149, endPoint x: 679, endPoint y: 162, distance: 16.8
click at [688, 150] on button "2 . 作为" at bounding box center [716, 150] width 164 height 39
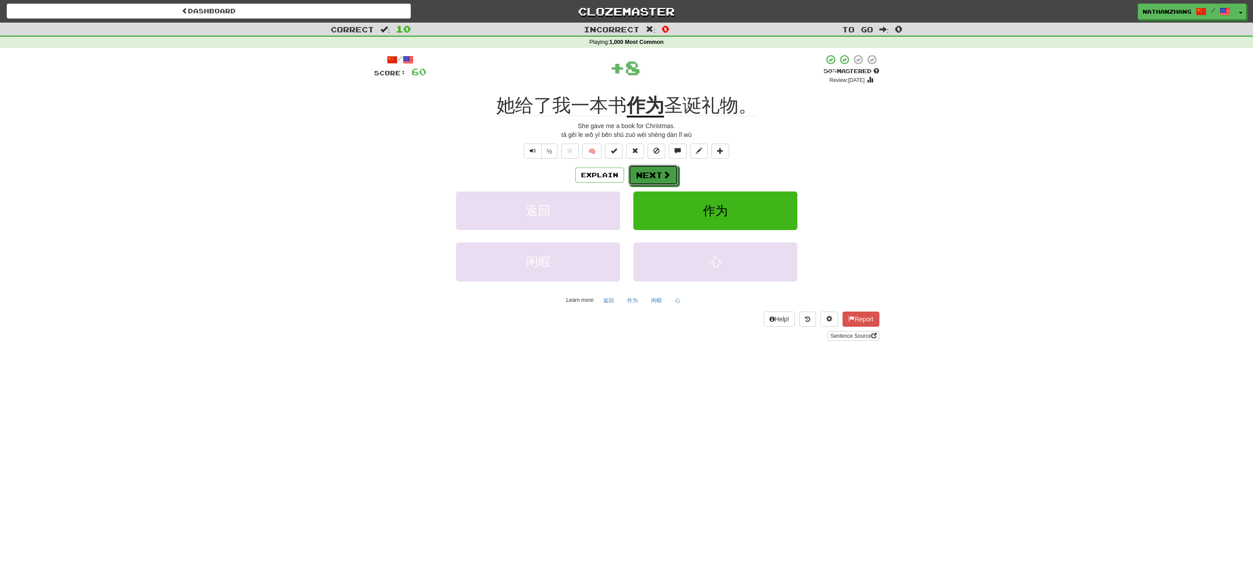
drag, startPoint x: 646, startPoint y: 169, endPoint x: 649, endPoint y: 173, distance: 5.0
click at [648, 173] on button "Next" at bounding box center [654, 175] width 50 height 20
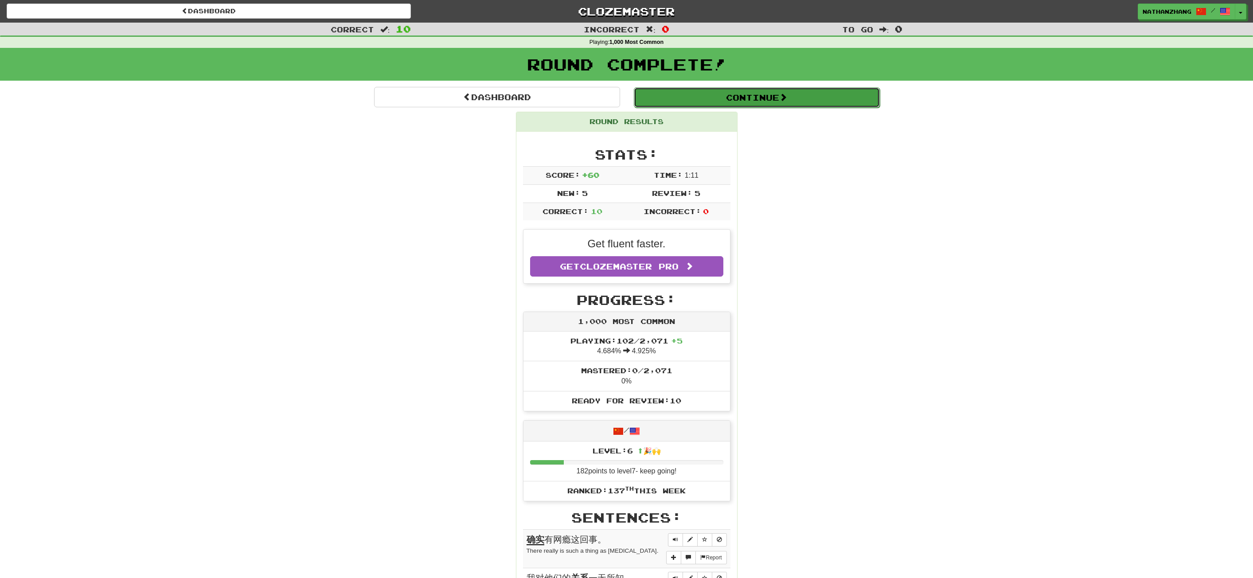
click at [719, 96] on button "Continue" at bounding box center [757, 97] width 246 height 20
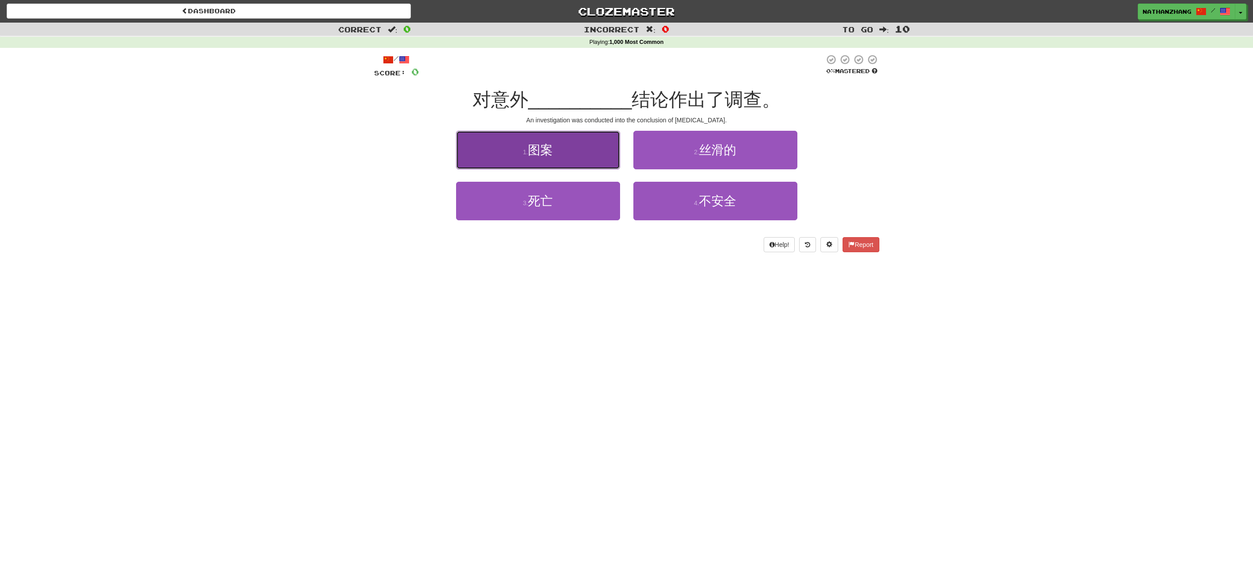
click at [601, 151] on button "1 . 图案" at bounding box center [538, 150] width 164 height 39
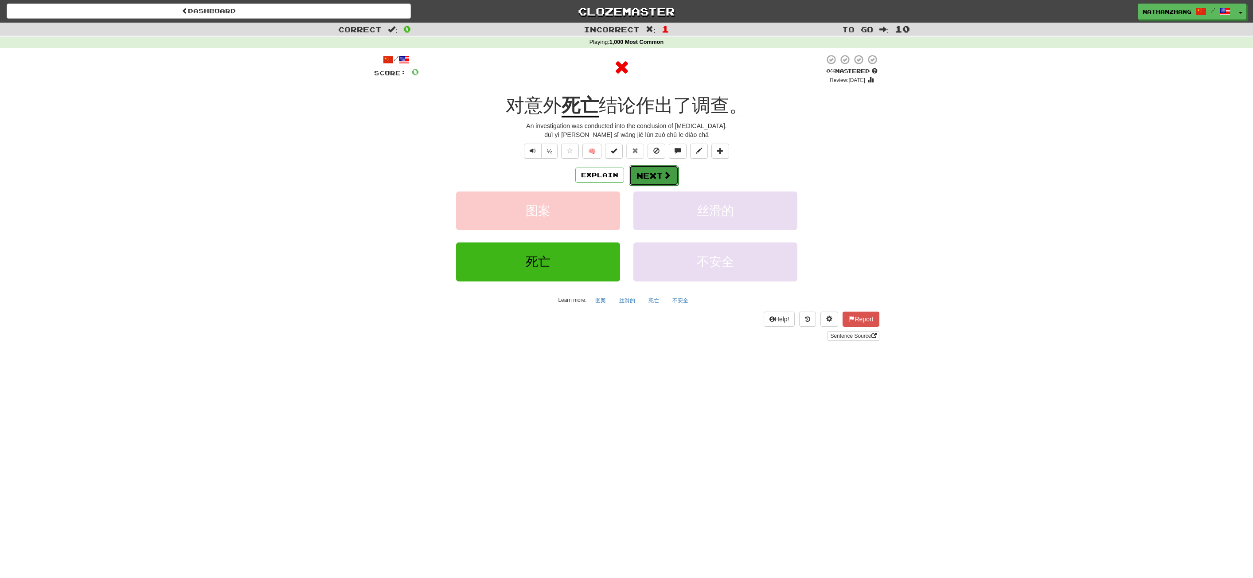
click at [658, 179] on button "Next" at bounding box center [654, 175] width 50 height 20
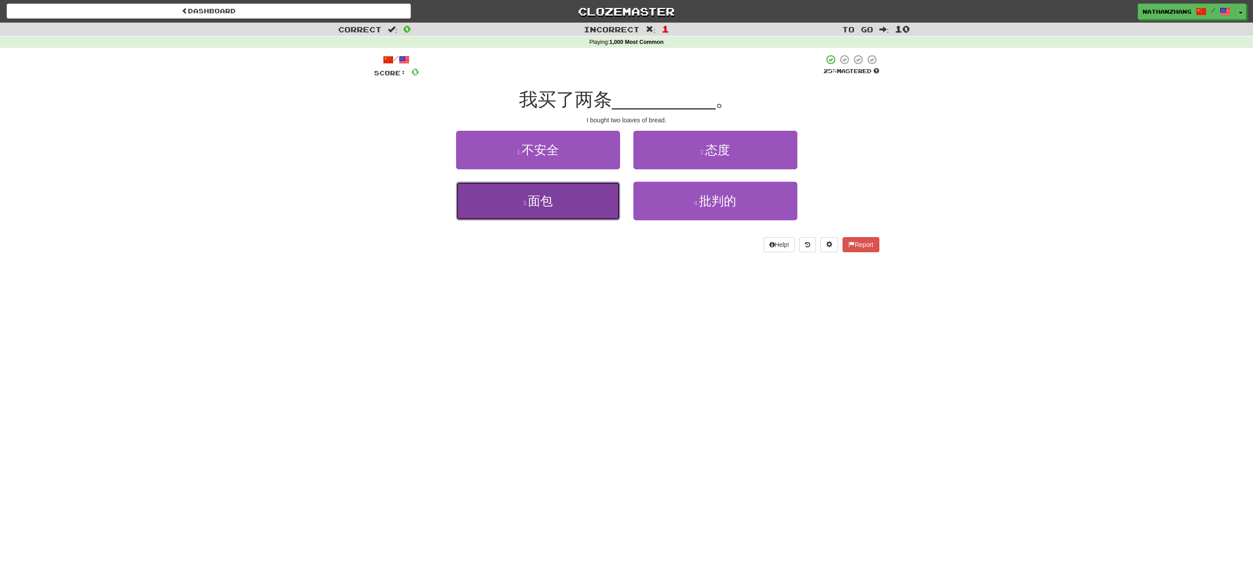
click at [607, 188] on button "3 . 面包" at bounding box center [538, 201] width 164 height 39
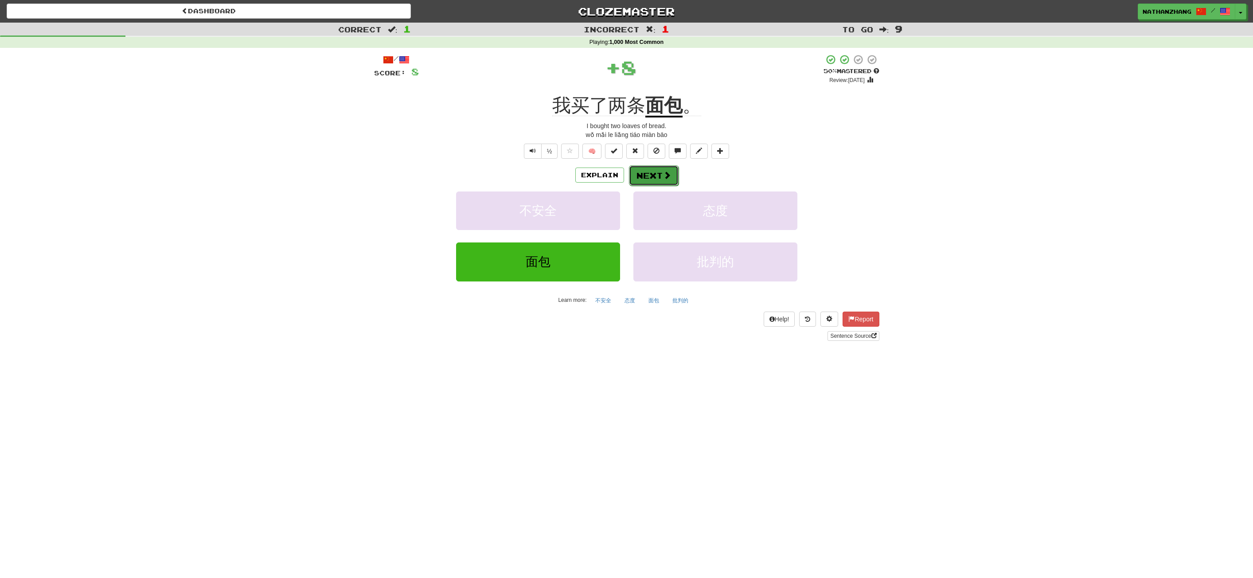
drag, startPoint x: 657, startPoint y: 182, endPoint x: 660, endPoint y: 172, distance: 9.8
click at [660, 172] on button "Next" at bounding box center [654, 175] width 50 height 20
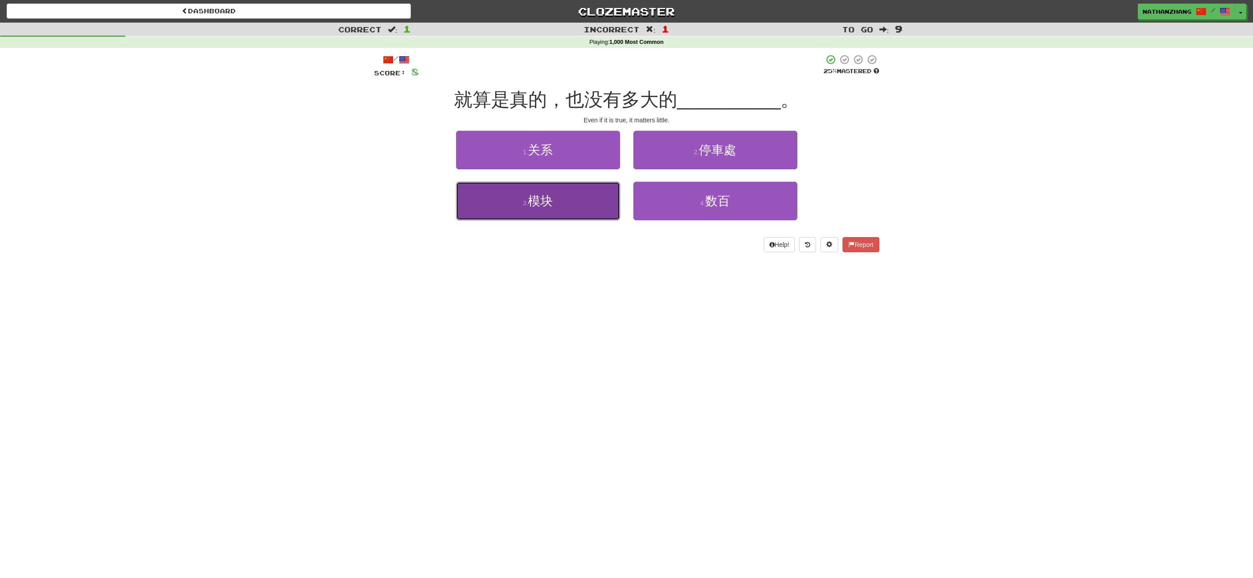
click at [605, 195] on button "3 . 模块" at bounding box center [538, 201] width 164 height 39
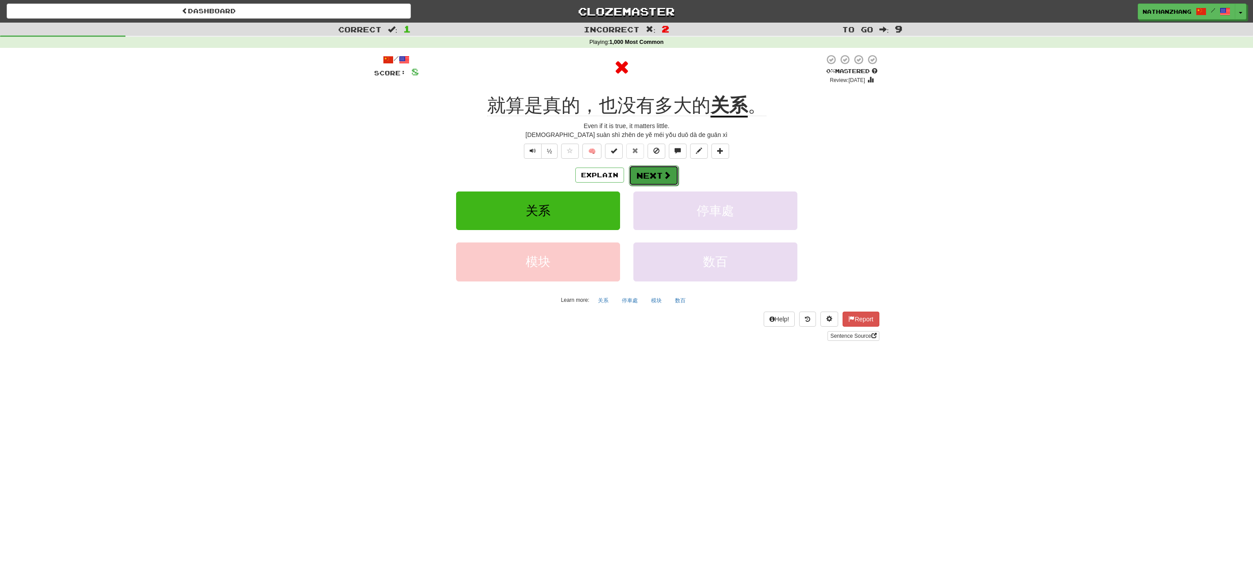
click at [647, 176] on button "Next" at bounding box center [654, 175] width 50 height 20
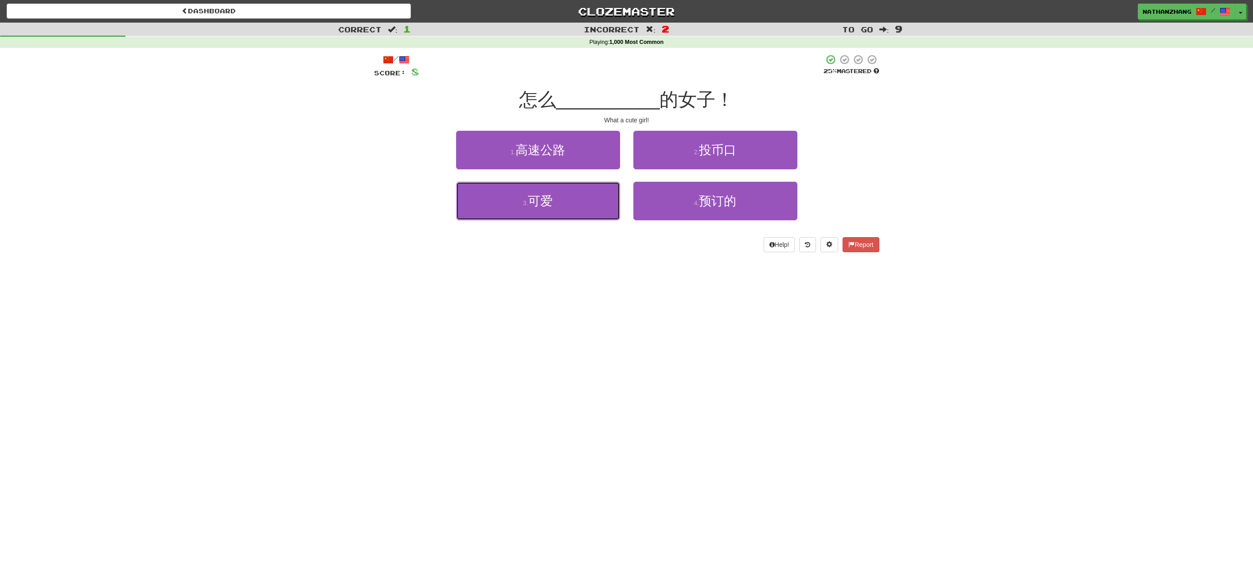
drag, startPoint x: 595, startPoint y: 193, endPoint x: 647, endPoint y: 159, distance: 62.1
click at [601, 189] on button "3 . 可爱" at bounding box center [538, 201] width 164 height 39
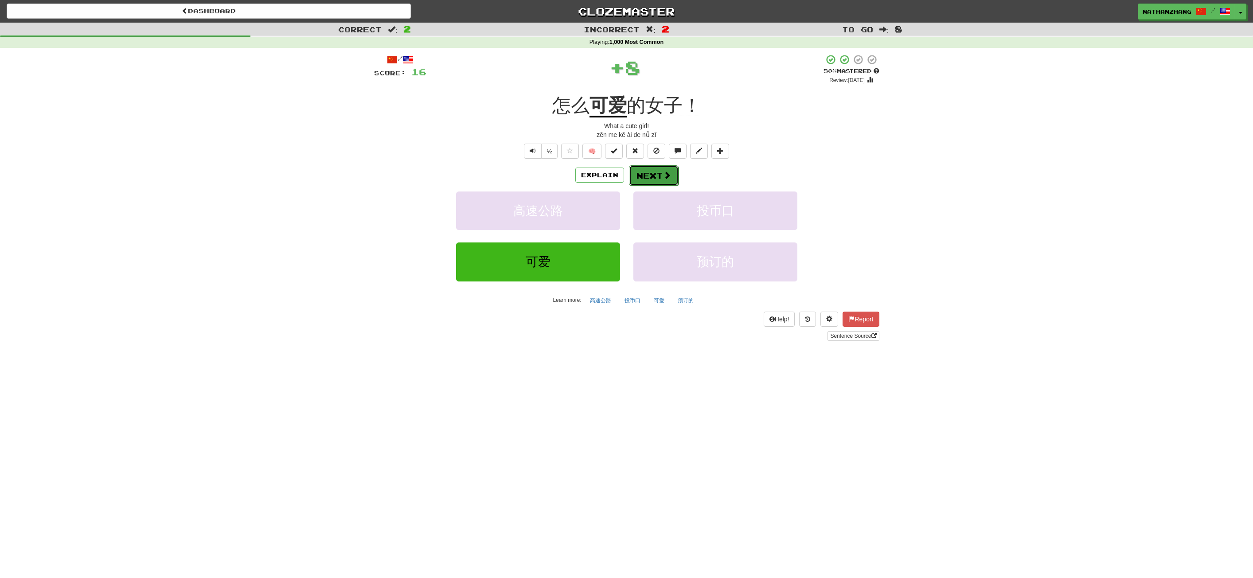
click at [650, 176] on button "Next" at bounding box center [654, 175] width 50 height 20
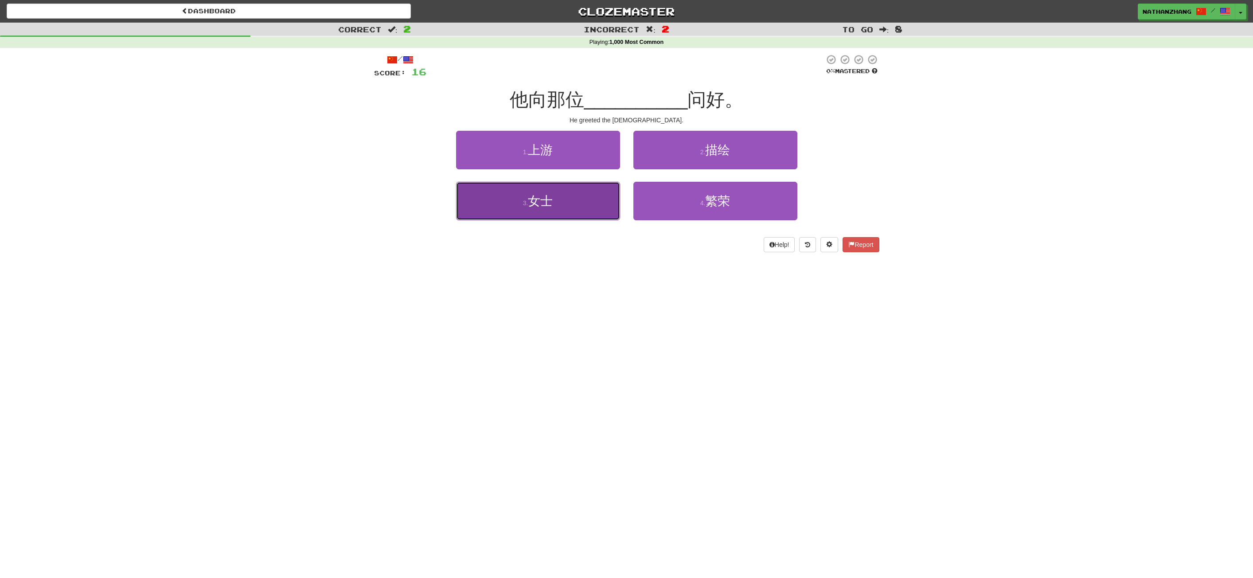
click at [557, 199] on button "3 . 女士" at bounding box center [538, 201] width 164 height 39
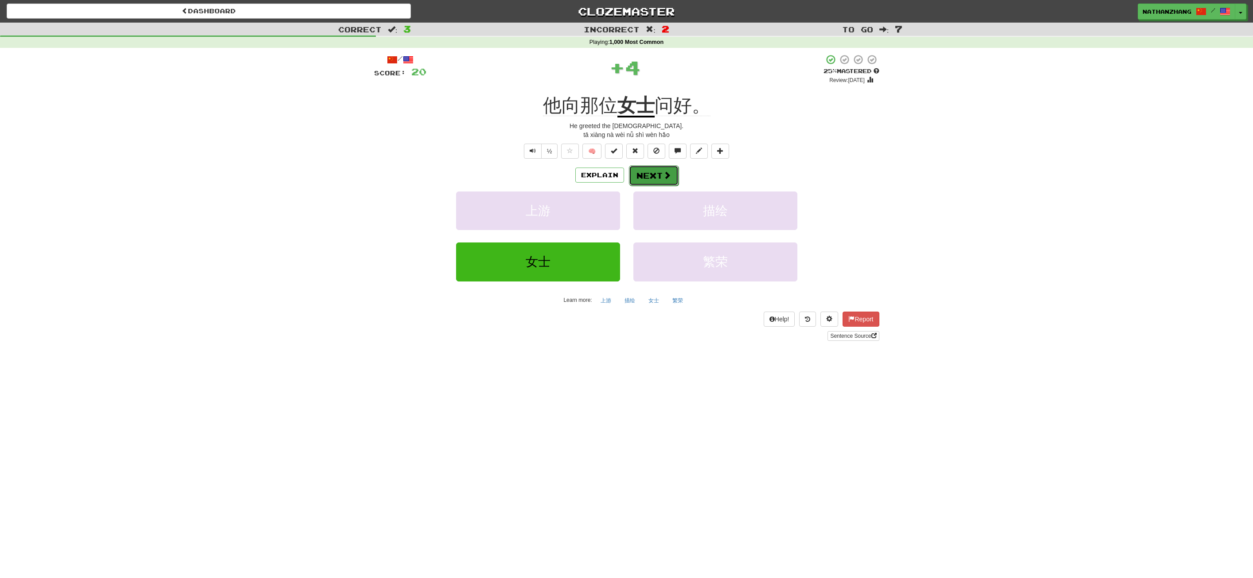
click at [646, 173] on button "Next" at bounding box center [654, 175] width 50 height 20
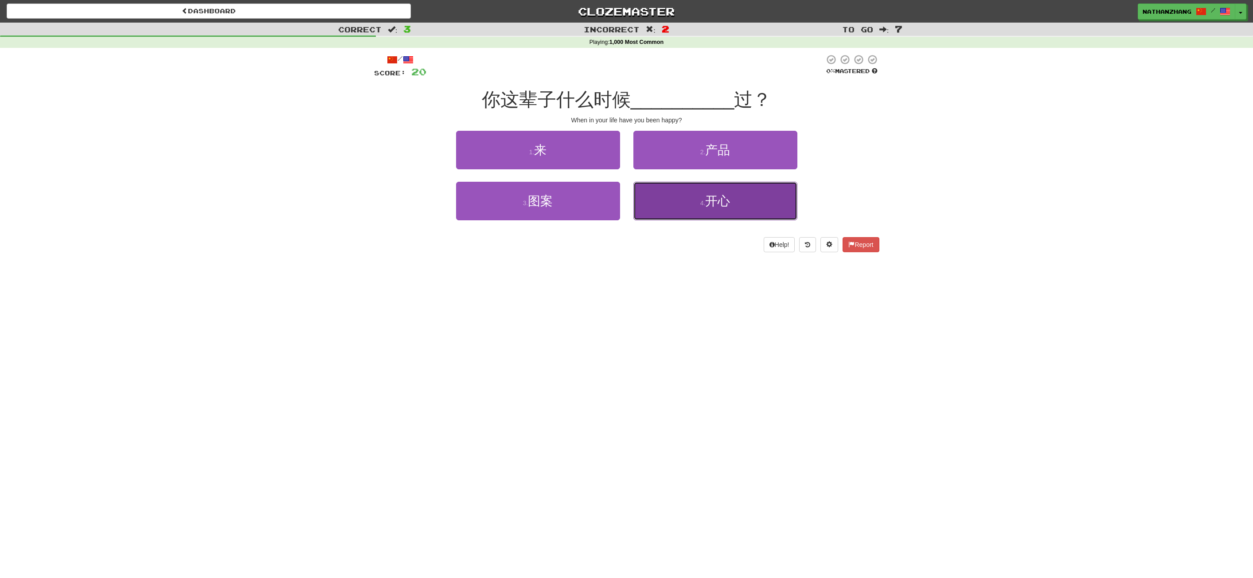
click at [668, 184] on button "4 . 开心" at bounding box center [716, 201] width 164 height 39
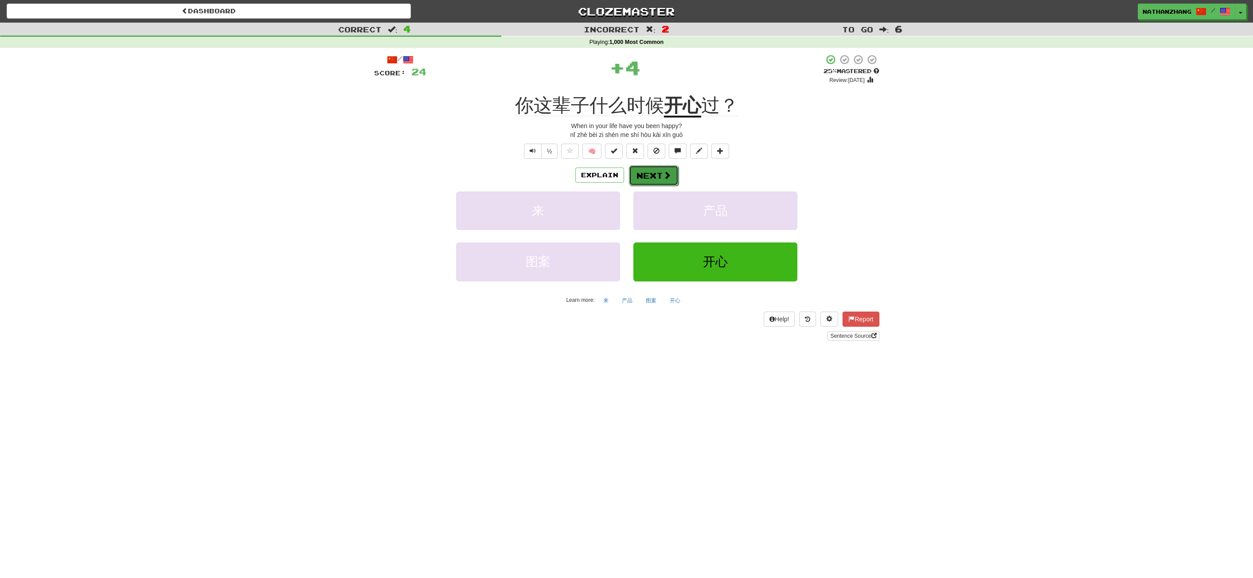
click at [666, 177] on span at bounding box center [667, 175] width 8 height 8
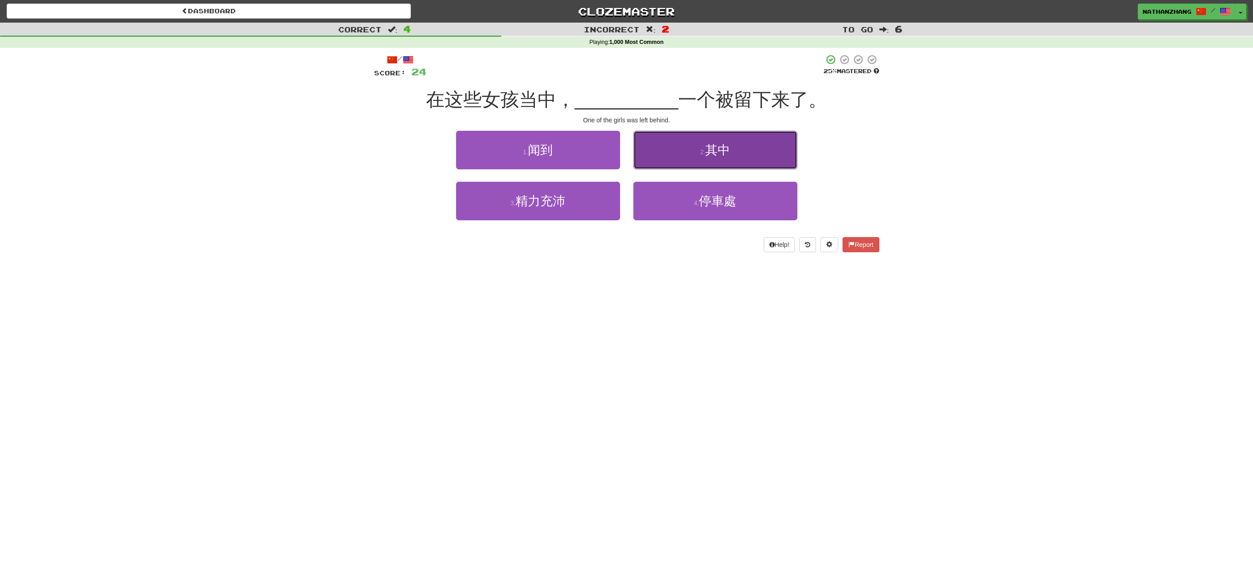
click at [675, 164] on button "2 . 其中" at bounding box center [716, 150] width 164 height 39
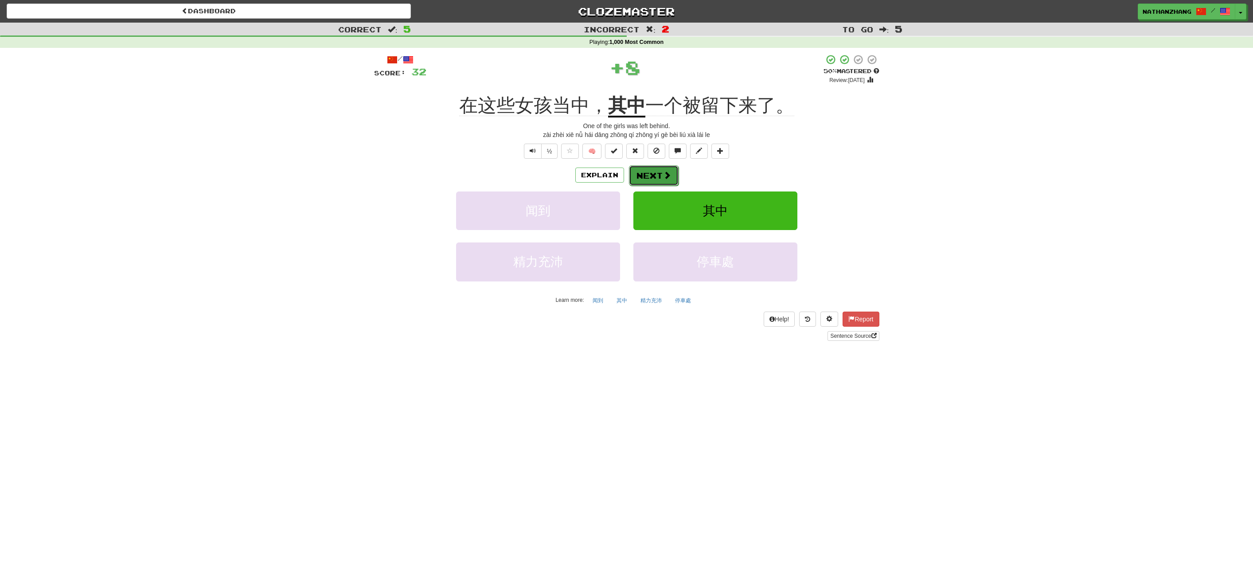
click at [669, 174] on span at bounding box center [667, 175] width 8 height 8
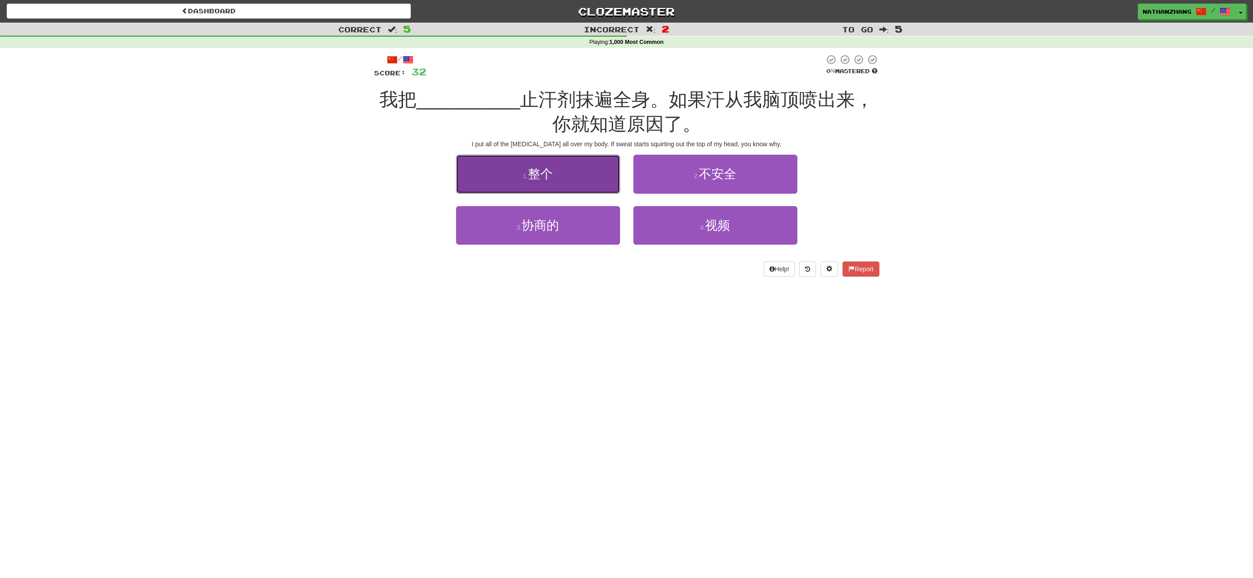
drag, startPoint x: 564, startPoint y: 166, endPoint x: 568, endPoint y: 170, distance: 6.6
click at [568, 170] on button "1 . 整个" at bounding box center [538, 174] width 164 height 39
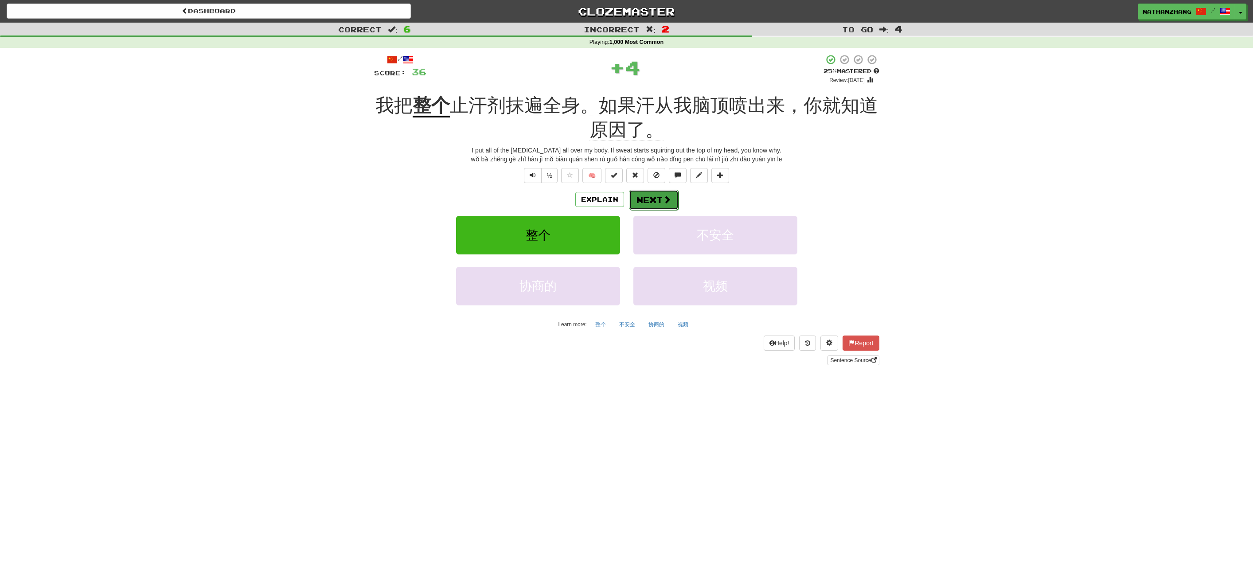
click at [659, 192] on button "Next" at bounding box center [654, 200] width 50 height 20
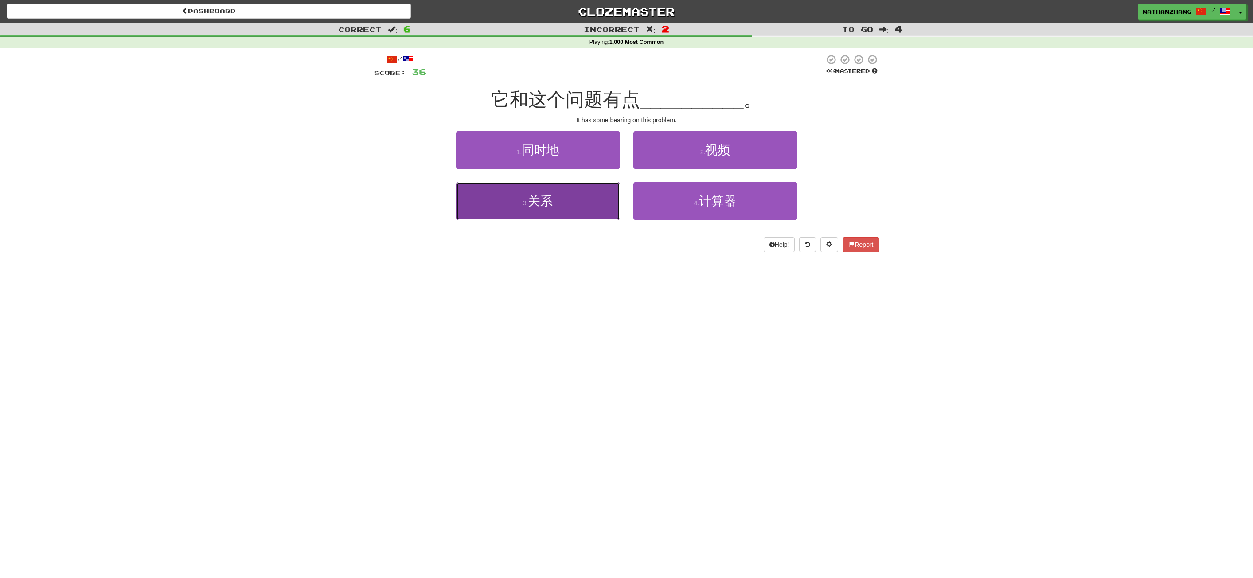
drag, startPoint x: 612, startPoint y: 198, endPoint x: 622, endPoint y: 194, distance: 10.1
click at [613, 198] on button "3 . 关系" at bounding box center [538, 201] width 164 height 39
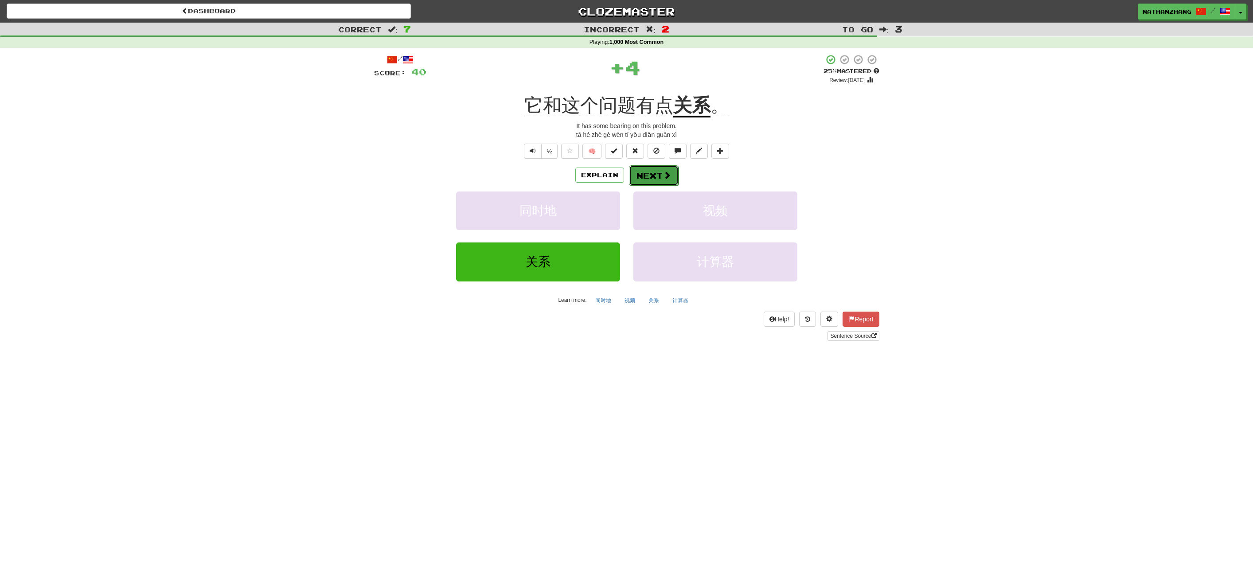
click at [650, 179] on button "Next" at bounding box center [654, 175] width 50 height 20
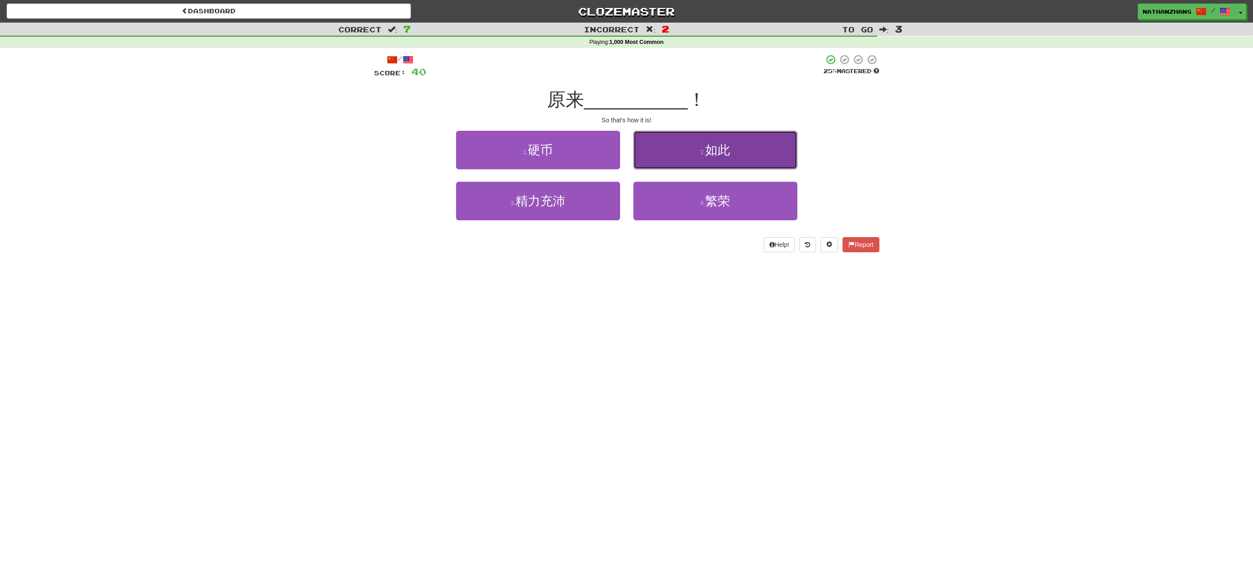
click at [681, 157] on button "2 . 如此" at bounding box center [716, 150] width 164 height 39
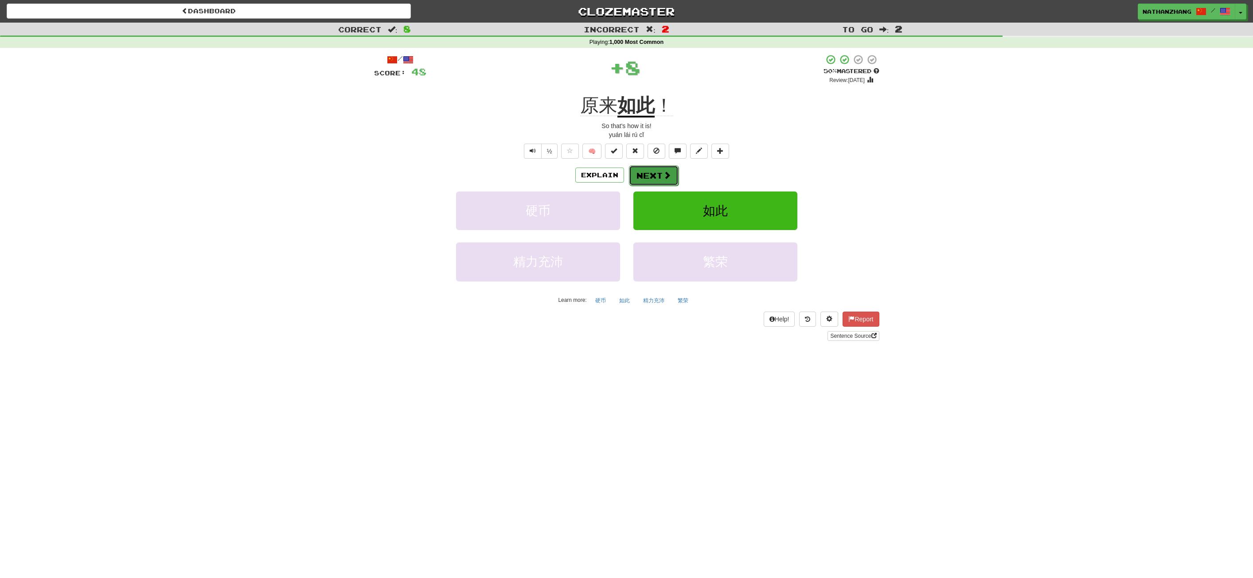
click at [663, 177] on span at bounding box center [667, 175] width 8 height 8
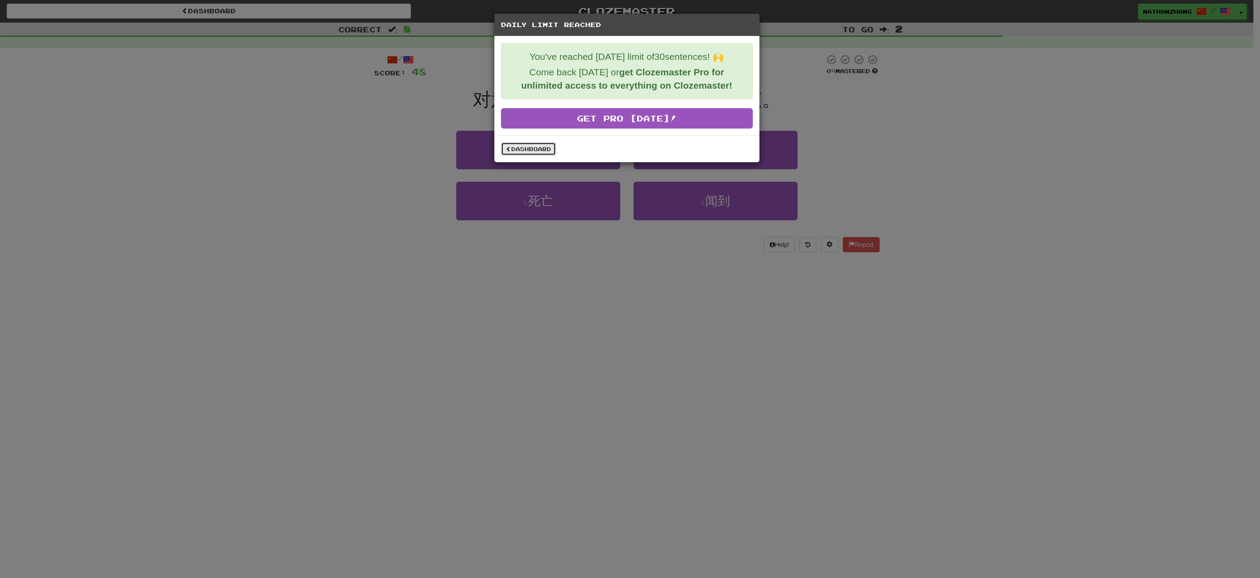
click at [544, 148] on link "Dashboard" at bounding box center [528, 148] width 55 height 13
